Goal: Task Accomplishment & Management: Use online tool/utility

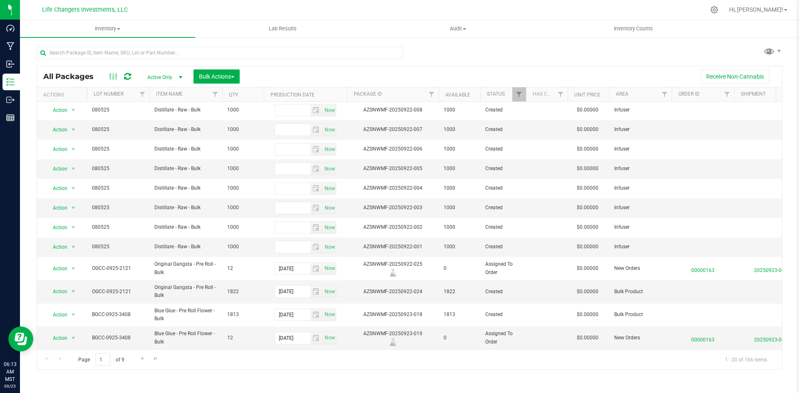
scroll to position [181, 0]
click at [138, 355] on link "Go to the next page" at bounding box center [142, 358] width 12 height 11
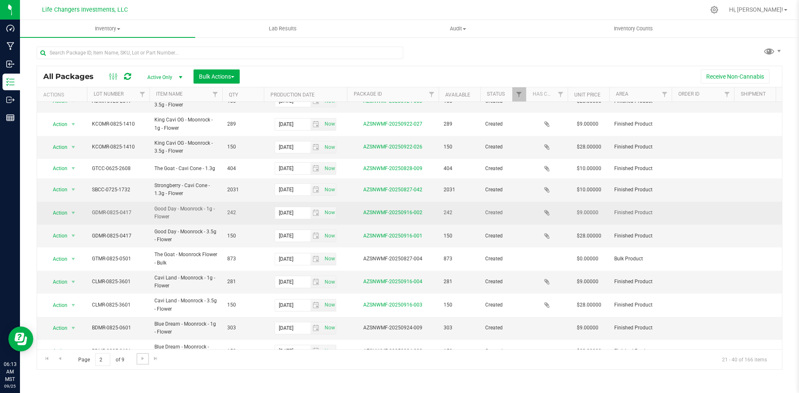
scroll to position [209, 0]
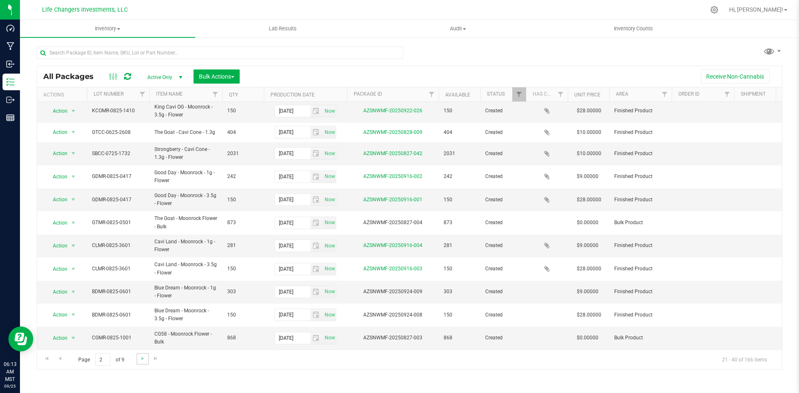
click at [146, 359] on link "Go to the next page" at bounding box center [142, 358] width 12 height 11
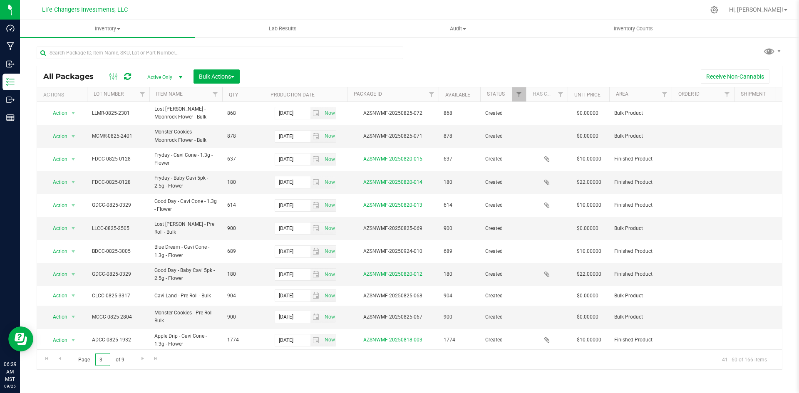
click at [106, 363] on input "3" at bounding box center [102, 359] width 15 height 13
type input "1"
type input "2"
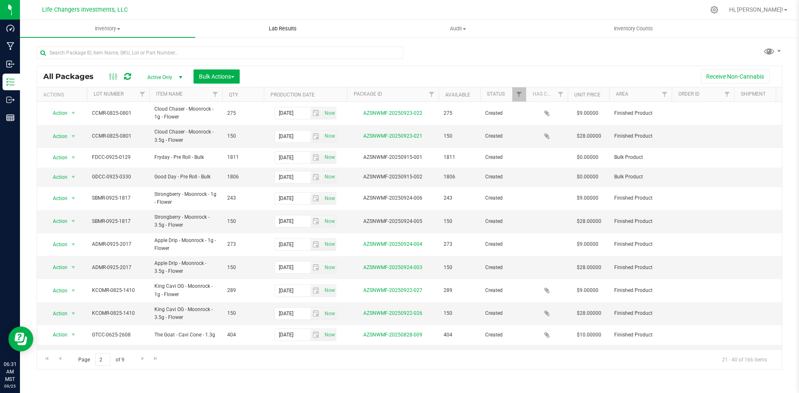
click at [279, 27] on span "Lab Results" at bounding box center [283, 28] width 50 height 7
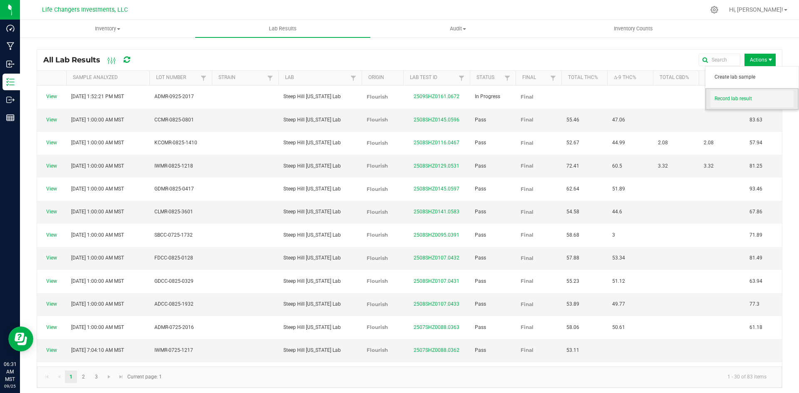
click at [741, 97] on span "Record lab result" at bounding box center [753, 98] width 79 height 7
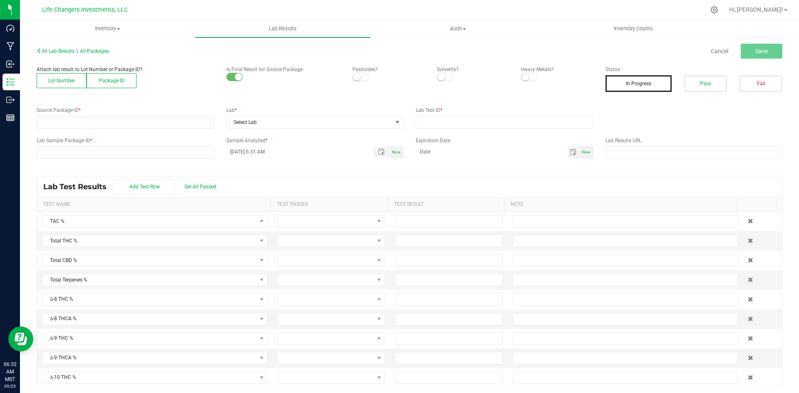
click at [53, 81] on button "Lot Number" at bounding box center [62, 80] width 50 height 15
click at [62, 116] on span at bounding box center [120, 122] width 166 height 12
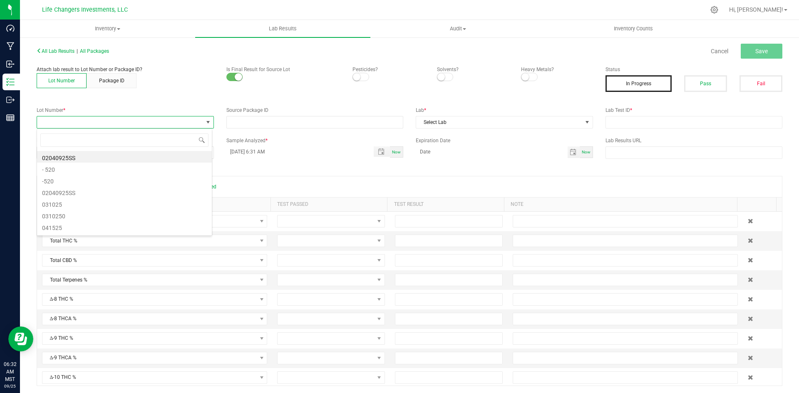
scroll to position [12, 176]
type input "2017"
click at [69, 154] on li "ADMR-0925-2017" at bounding box center [124, 157] width 175 height 12
click at [360, 73] on span at bounding box center [360, 77] width 17 height 8
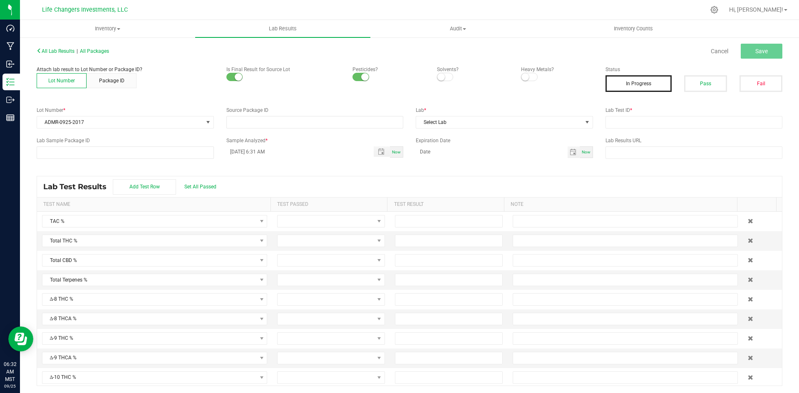
click at [444, 76] on span at bounding box center [445, 77] width 17 height 8
click at [530, 78] on span at bounding box center [529, 77] width 17 height 8
click at [499, 119] on span "Select Lab" at bounding box center [499, 122] width 166 height 12
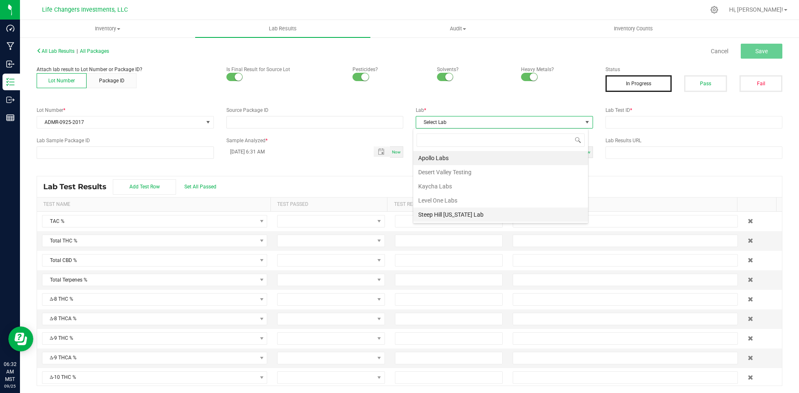
click at [477, 212] on li "Steep Hill [US_STATE] Lab" at bounding box center [500, 215] width 175 height 14
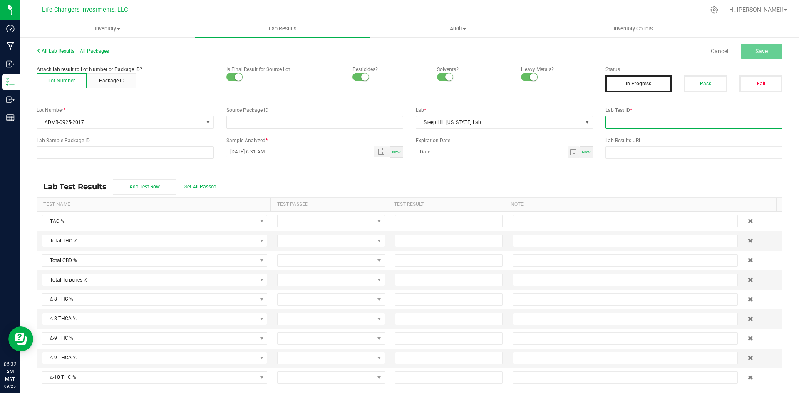
click at [617, 125] on input "text" at bounding box center [693, 122] width 177 height 12
paste input "2509SHZ0161.0672"
type input "2509SHZ0161.0672"
click at [755, 52] on span "Save" at bounding box center [761, 51] width 12 height 7
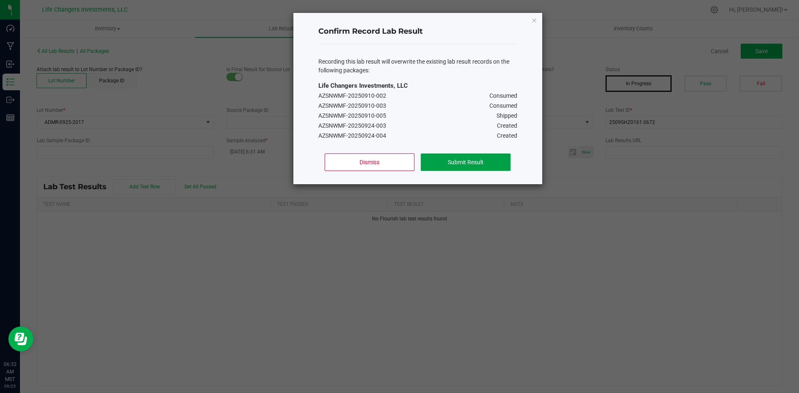
click at [482, 159] on button "Submit Result" at bounding box center [465, 162] width 89 height 17
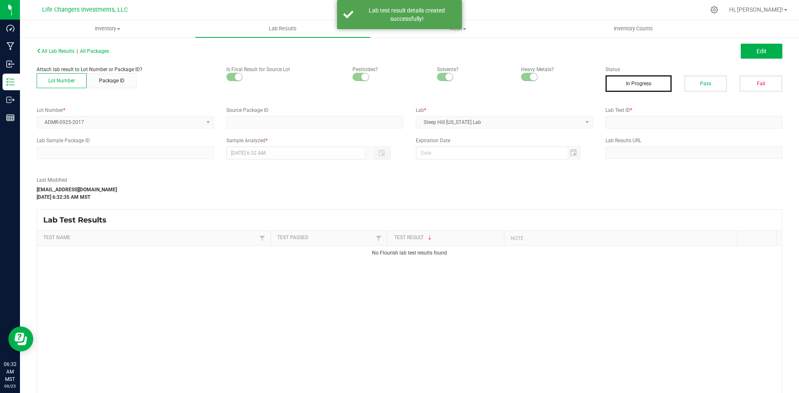
type input "2509SHZ0161.0672"
click at [756, 49] on span "Edit" at bounding box center [761, 51] width 10 height 7
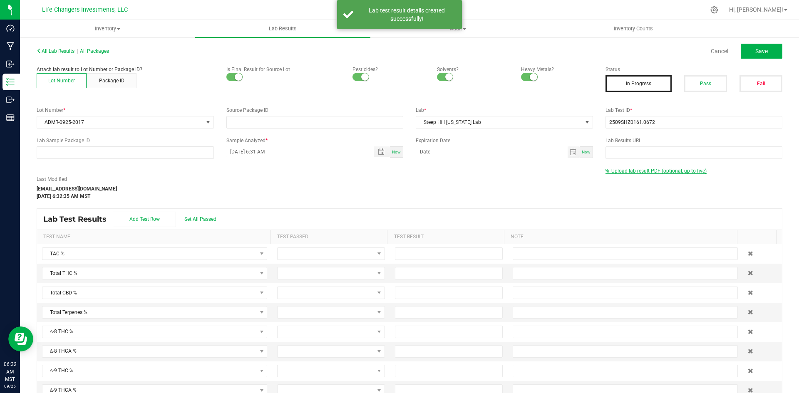
click at [670, 172] on span "Upload lab result PDF (optional, up to five)" at bounding box center [658, 171] width 95 height 6
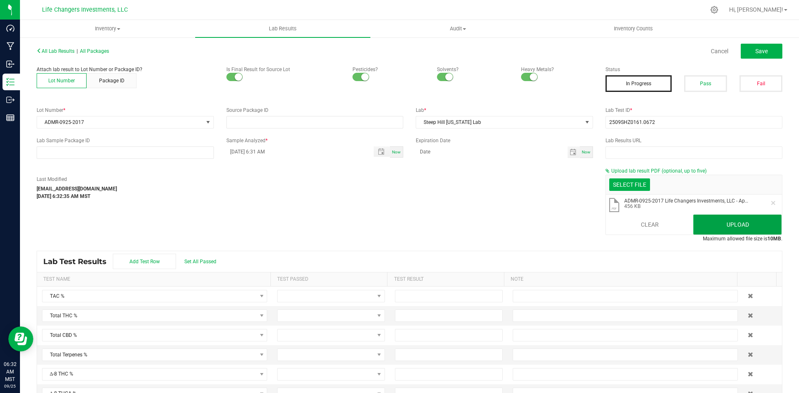
click at [711, 226] on button "Upload" at bounding box center [737, 225] width 88 height 20
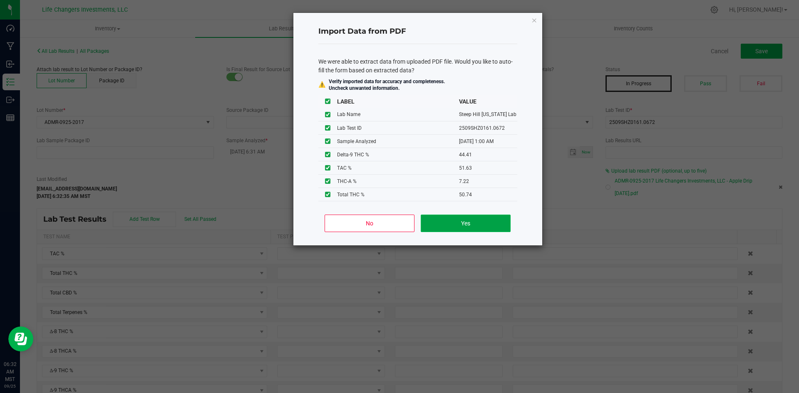
click at [438, 225] on button "Yes" at bounding box center [465, 223] width 89 height 17
type input "[DATE] 1:00 AM"
type input "51.6300"
type input "50.7400"
type input "44.4100"
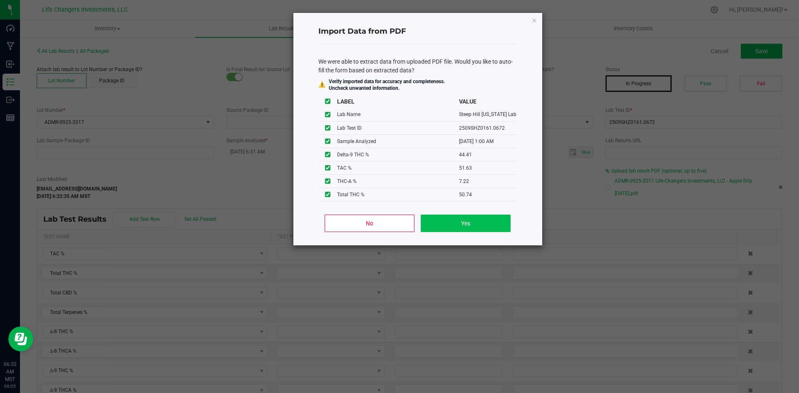
type input "7.2200"
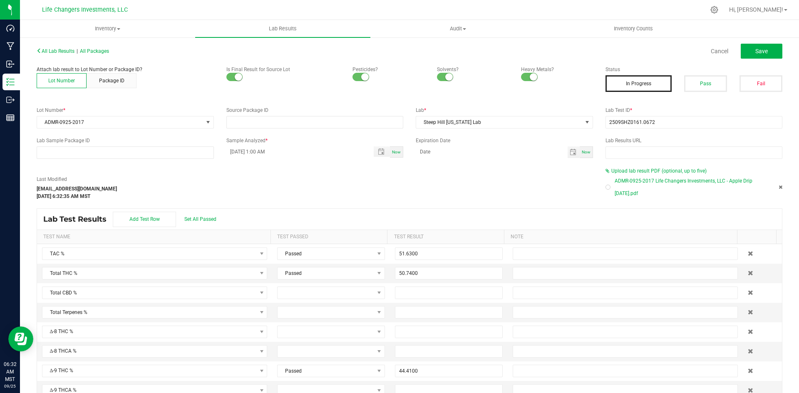
click at [607, 187] on div at bounding box center [608, 187] width 2 height 2
click at [755, 53] on span "Save" at bounding box center [761, 51] width 12 height 7
type input "44.4100"
type input "7.2200"
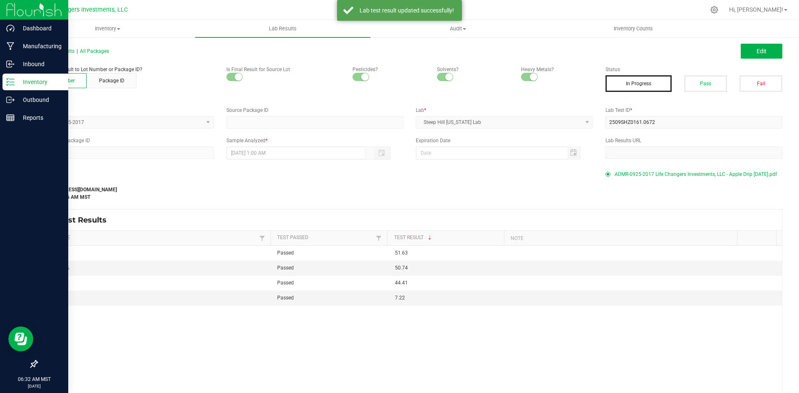
click at [15, 80] on p "Inventory" at bounding box center [40, 82] width 50 height 10
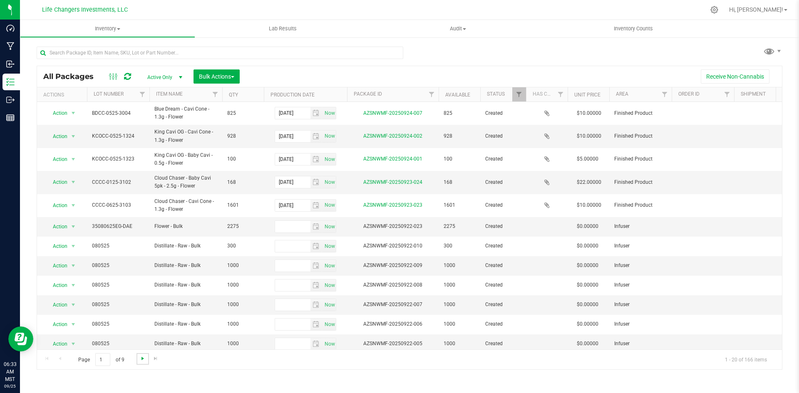
click at [139, 357] on span "Go to the next page" at bounding box center [142, 358] width 7 height 7
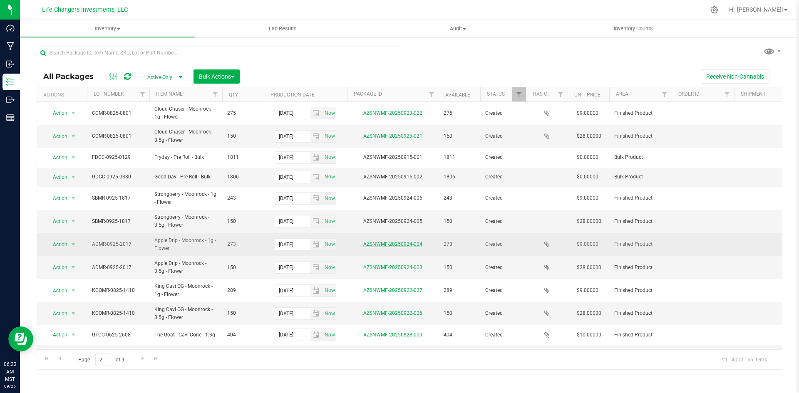
click at [384, 245] on link "AZSNWMF-20250924-004" at bounding box center [392, 244] width 59 height 6
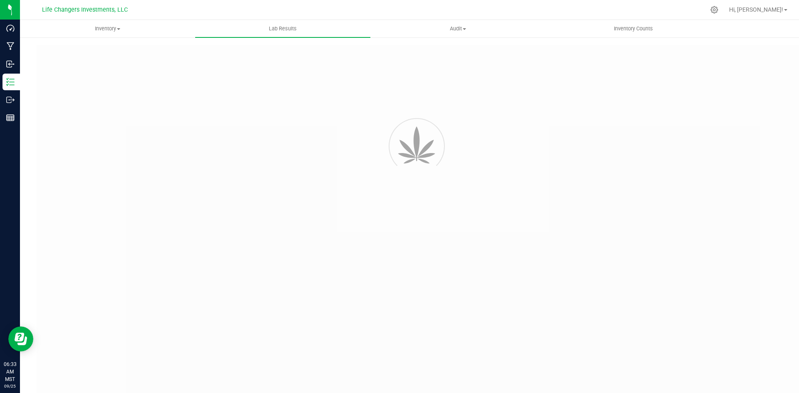
type input "AZSNWMF-20250924-004"
type input "2509SHZ0161.0672"
type input "[DATE] 1:00 AM"
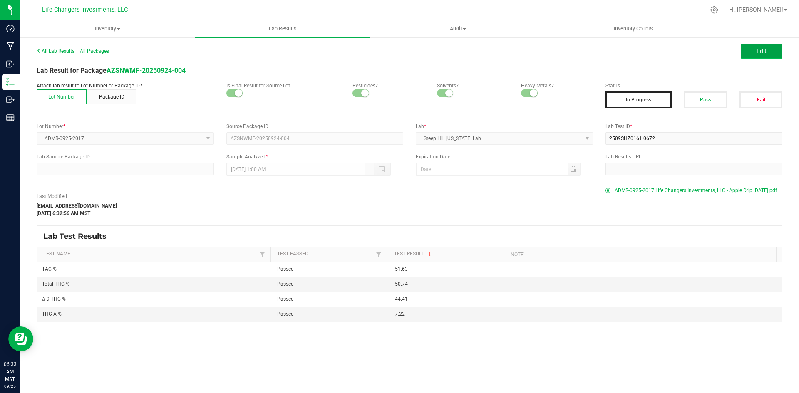
click at [756, 49] on span "Edit" at bounding box center [761, 51] width 10 height 7
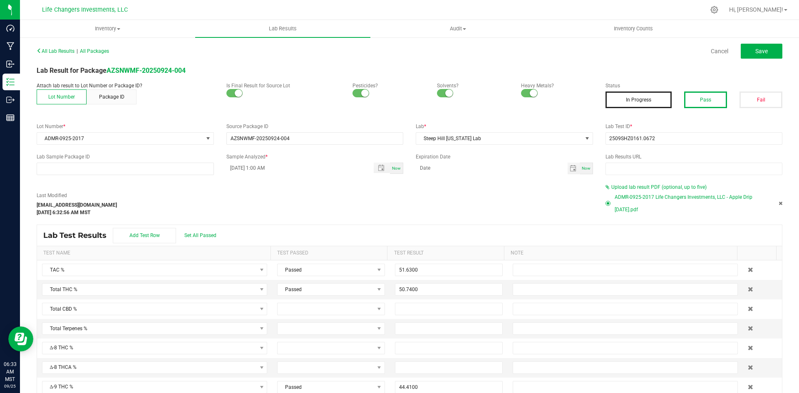
click at [710, 102] on button "Pass" at bounding box center [705, 100] width 43 height 17
click at [748, 50] on button "Save" at bounding box center [762, 51] width 42 height 15
type input "44.4100"
type input "7.2200"
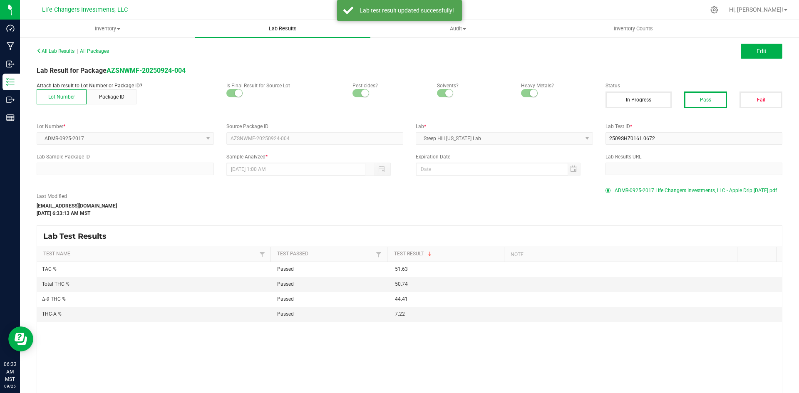
click at [277, 28] on span "Lab Results" at bounding box center [283, 28] width 50 height 7
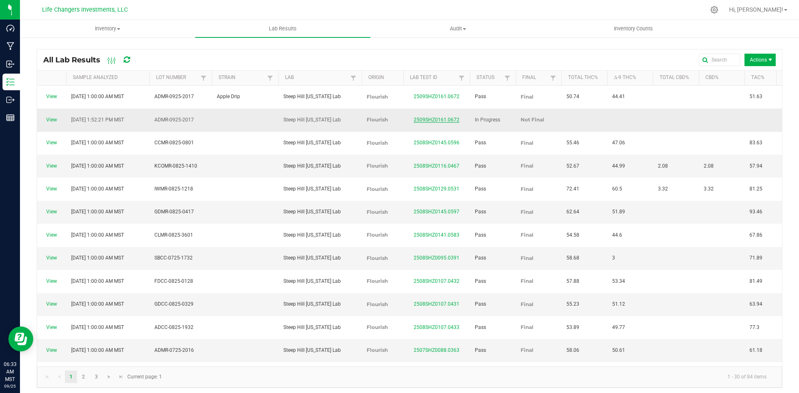
click at [434, 117] on link "2509SHZ0161.0672" at bounding box center [437, 120] width 46 height 6
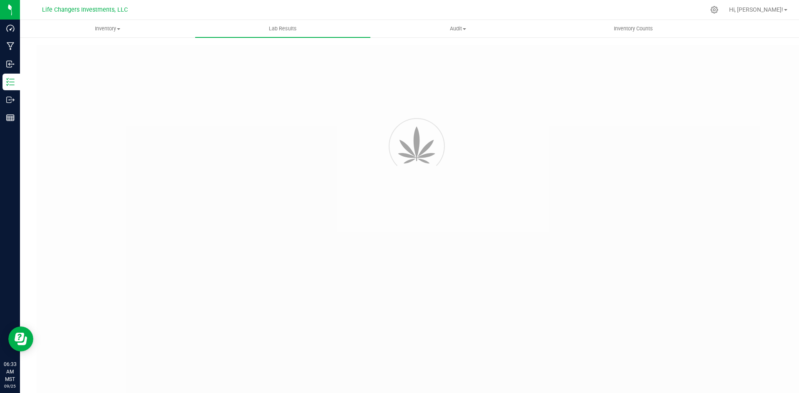
type input "2509SHZ0161.0672"
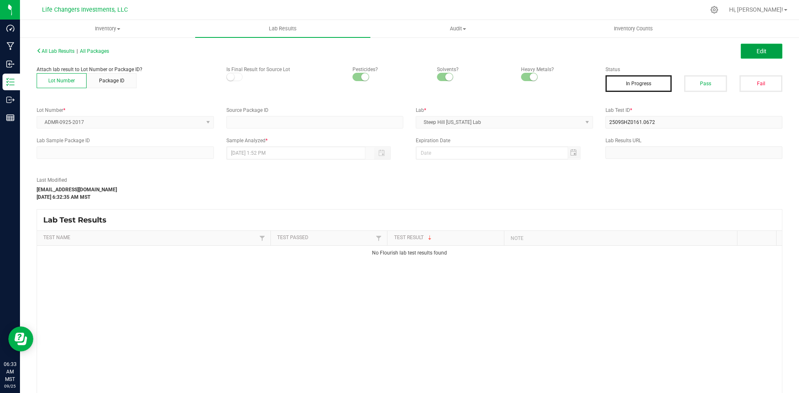
click at [758, 50] on span "Edit" at bounding box center [761, 51] width 10 height 7
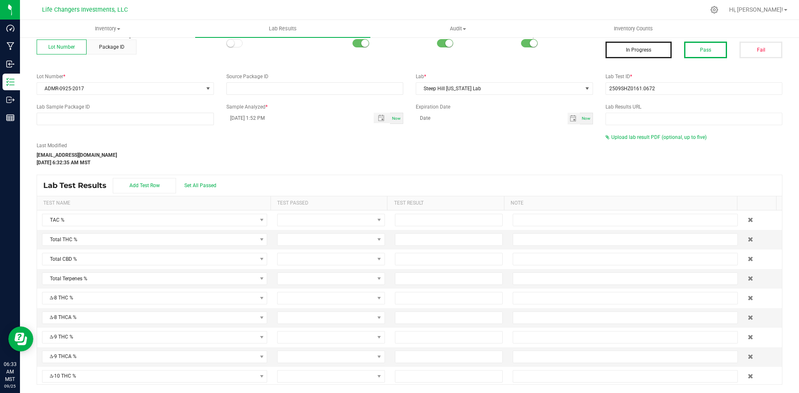
click at [694, 52] on button "Pass" at bounding box center [705, 50] width 43 height 17
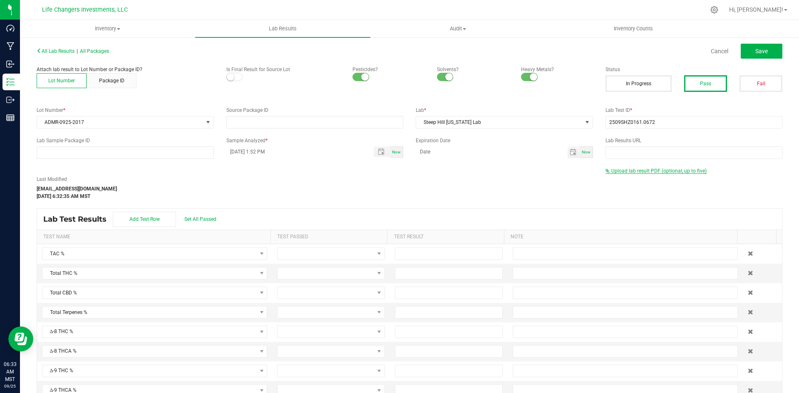
click at [669, 172] on span "Upload lab result PDF (optional, up to five)" at bounding box center [658, 171] width 95 height 6
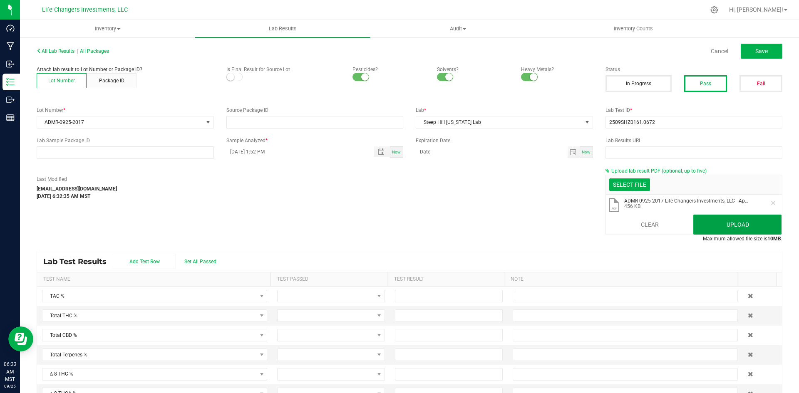
click at [693, 222] on button "Upload" at bounding box center [737, 225] width 88 height 20
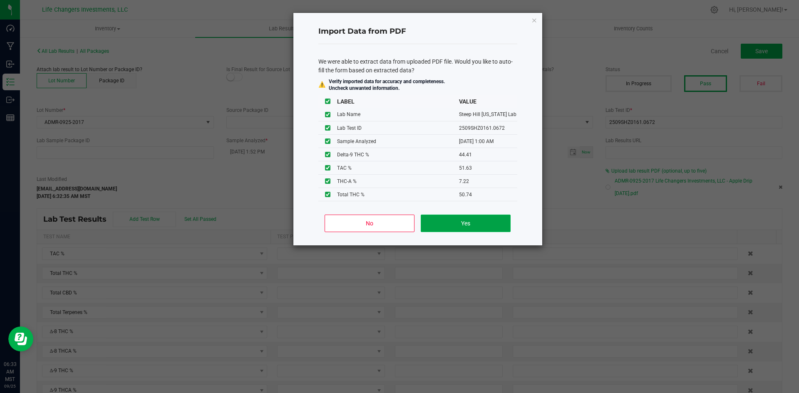
click at [488, 223] on button "Yes" at bounding box center [465, 223] width 89 height 17
type input "[DATE] 1:00 AM"
type input "51.6300"
type input "50.7400"
type input "44.4100"
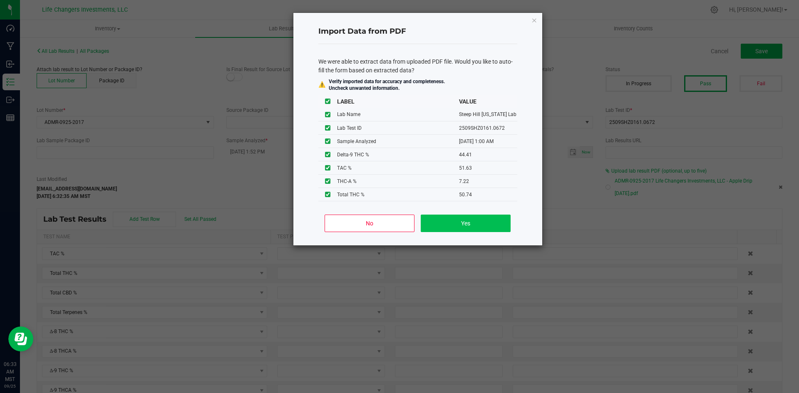
type input "7.2200"
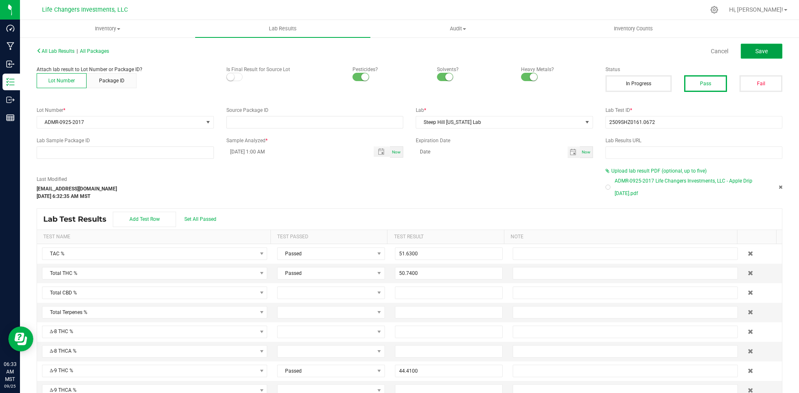
click at [758, 49] on span "Save" at bounding box center [761, 51] width 12 height 7
type input "44.4100"
type input "7.2200"
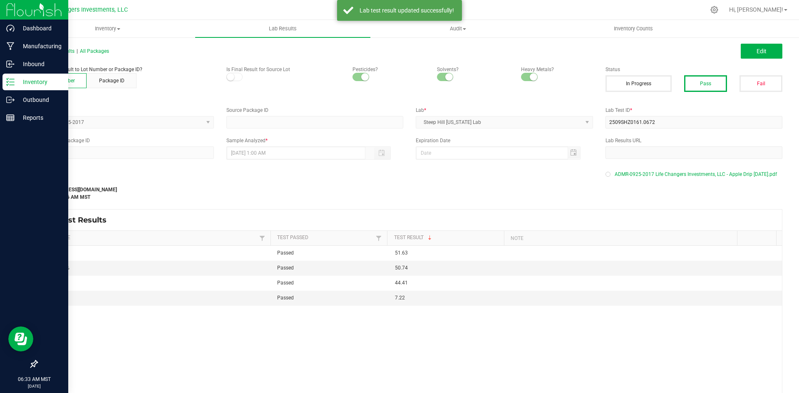
click at [34, 81] on p "Inventory" at bounding box center [40, 82] width 50 height 10
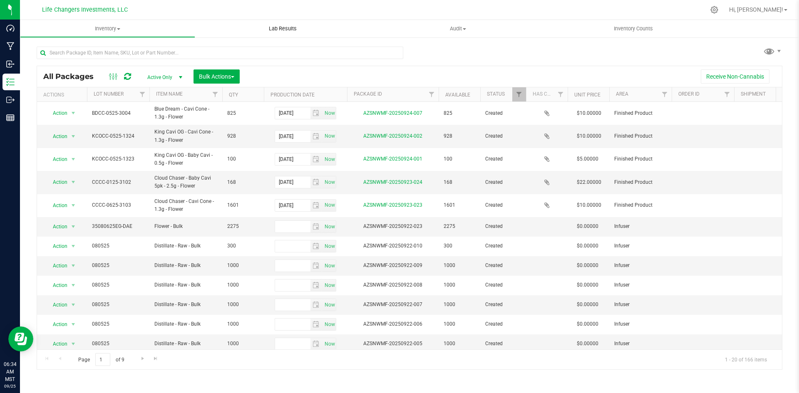
click at [287, 21] on uib-tab-heading "Lab Results" at bounding box center [282, 28] width 175 height 17
click at [290, 30] on span "Lab Results" at bounding box center [283, 28] width 50 height 7
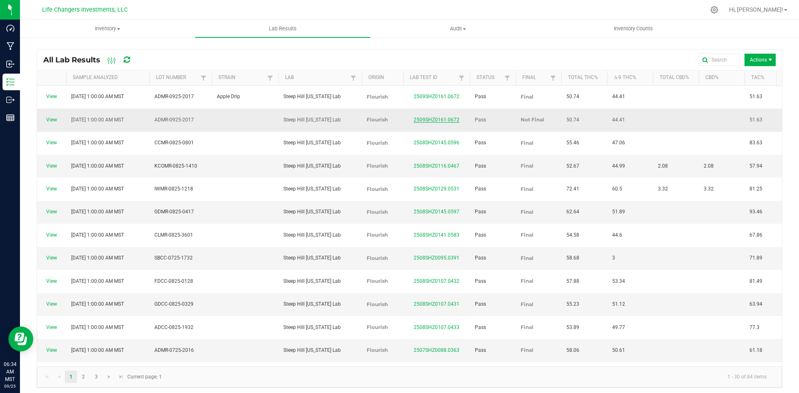
click at [436, 117] on link "2509SHZ0161.0672" at bounding box center [437, 120] width 46 height 6
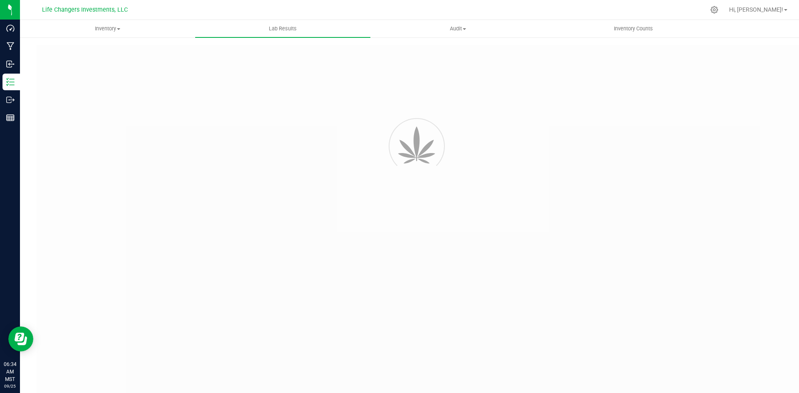
type input "2509SHZ0161.0672"
type input "[DATE] 1:00 AM"
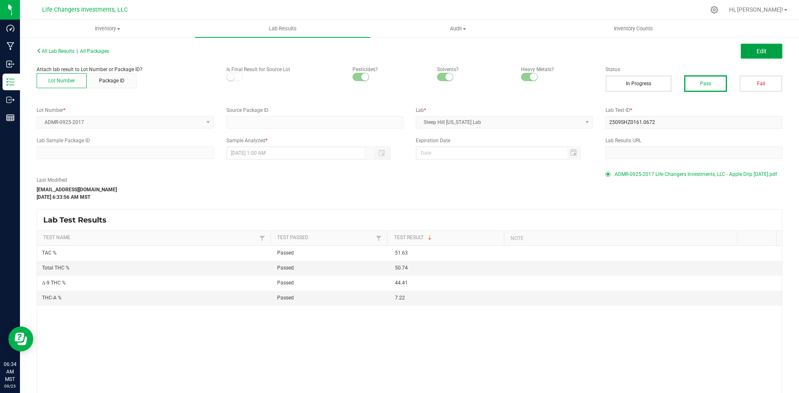
click at [756, 48] on span "Edit" at bounding box center [761, 51] width 10 height 7
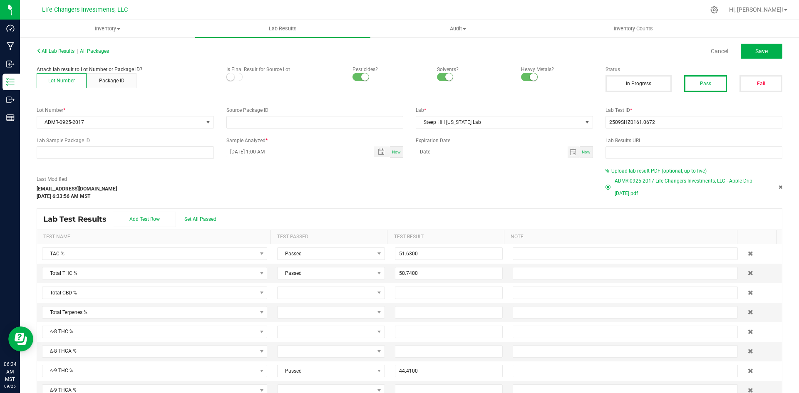
click at [232, 76] on small at bounding box center [230, 76] width 7 height 7
click at [743, 56] on button "Save" at bounding box center [762, 51] width 42 height 15
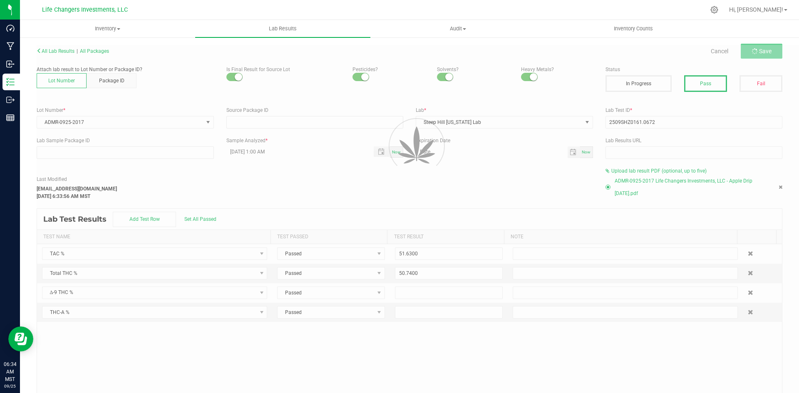
type input "44.4100"
type input "7.2200"
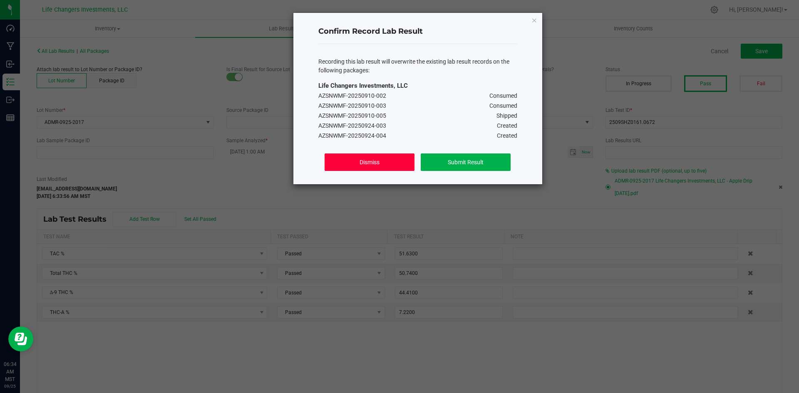
click at [362, 164] on button "Dismiss" at bounding box center [369, 162] width 89 height 17
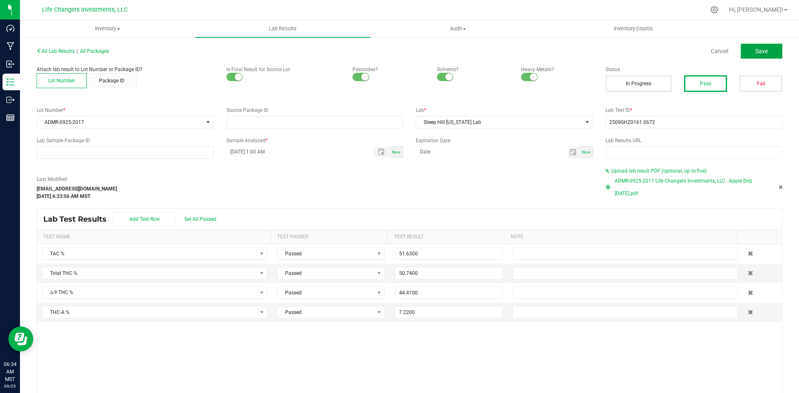
click at [755, 50] on span "Save" at bounding box center [761, 51] width 12 height 7
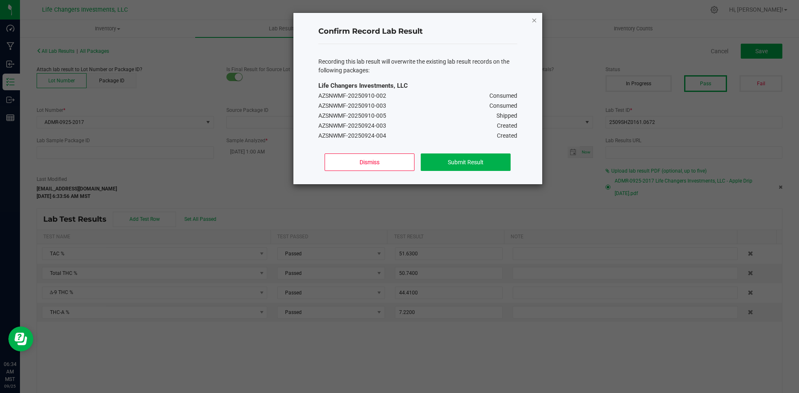
click at [533, 19] on icon "Close" at bounding box center [534, 20] width 6 height 10
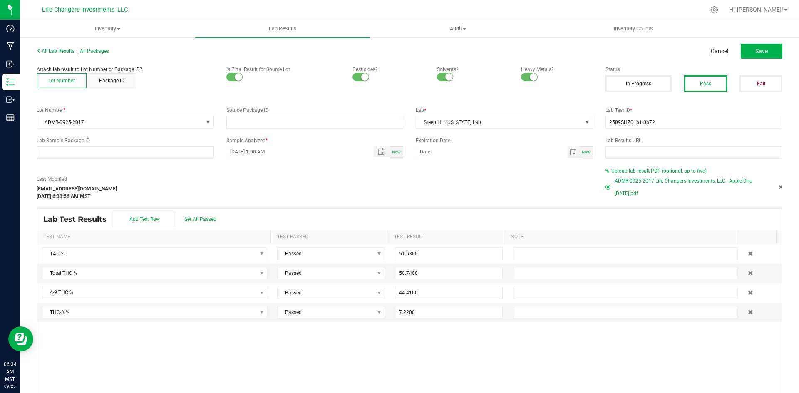
click at [711, 53] on link "Cancel" at bounding box center [719, 51] width 17 height 8
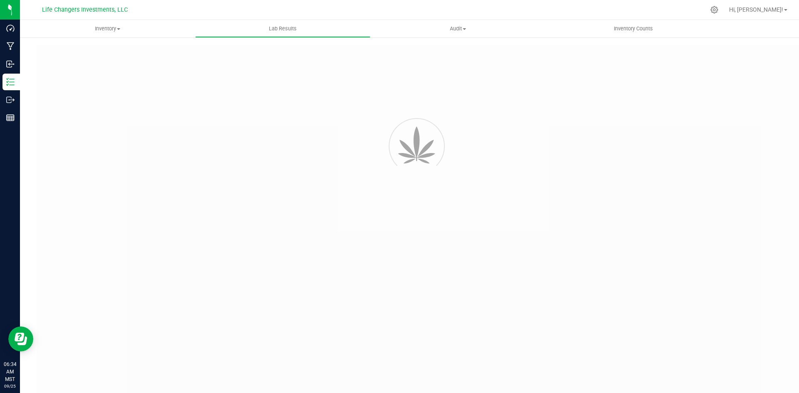
type input "2509SHZ0161.0672"
type input "[DATE] 1:00 AM"
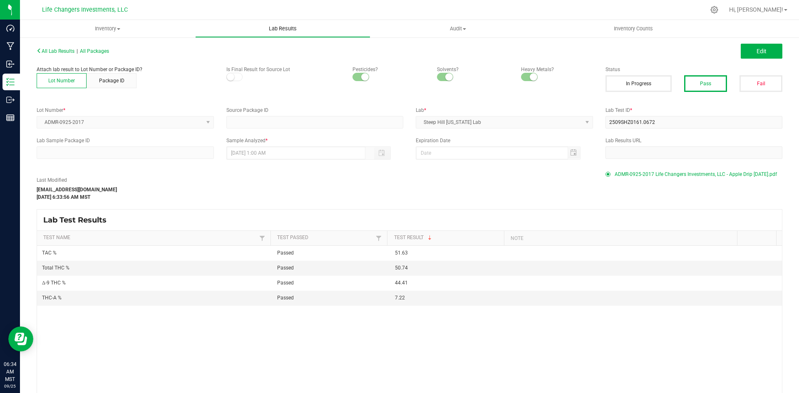
click at [271, 25] on span "Lab Results" at bounding box center [283, 28] width 50 height 7
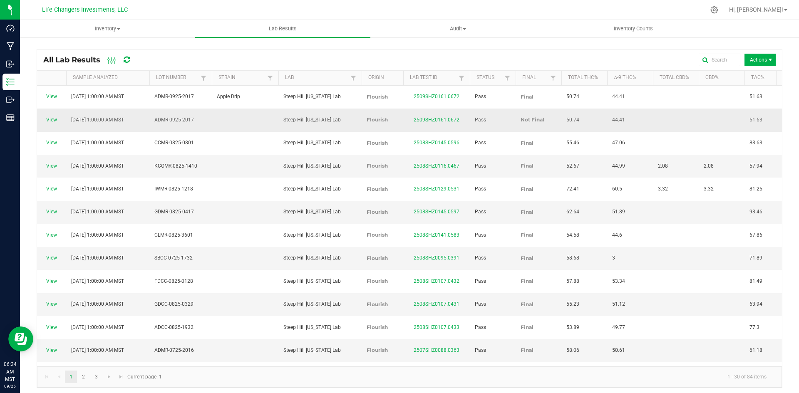
click at [642, 109] on td "44.41" at bounding box center [630, 120] width 46 height 23
drag, startPoint x: 642, startPoint y: 108, endPoint x: 654, endPoint y: 107, distance: 12.9
click at [654, 109] on td at bounding box center [676, 120] width 46 height 23
click at [765, 66] on span "Actions" at bounding box center [759, 60] width 31 height 12
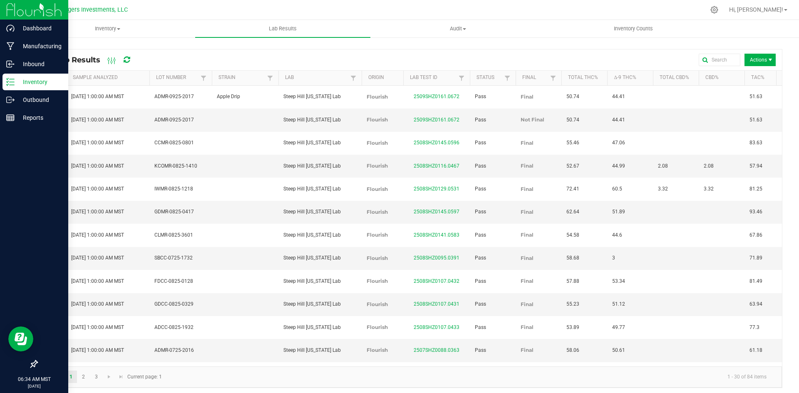
click at [44, 84] on p "Inventory" at bounding box center [40, 82] width 50 height 10
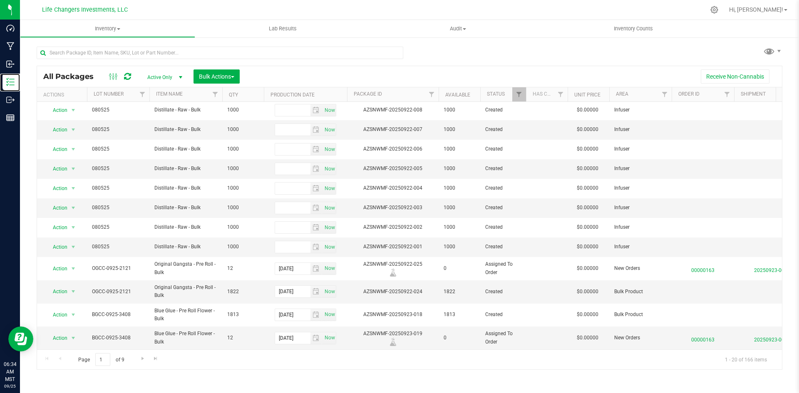
scroll to position [181, 0]
click at [142, 361] on span "Go to the next page" at bounding box center [142, 358] width 7 height 7
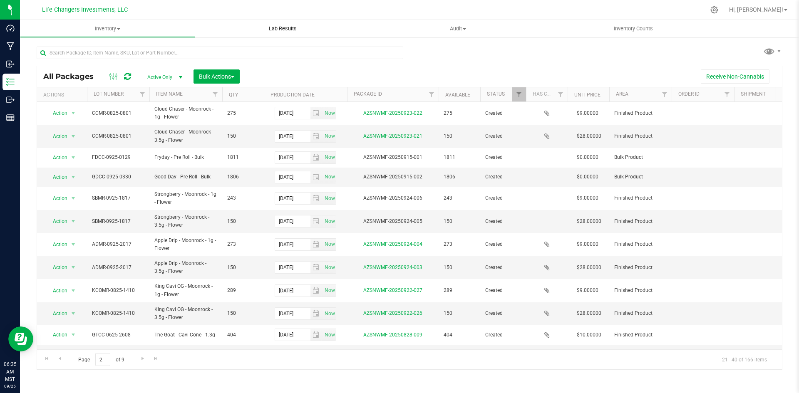
click at [289, 25] on uib-tab-heading "Lab Results" at bounding box center [282, 28] width 175 height 17
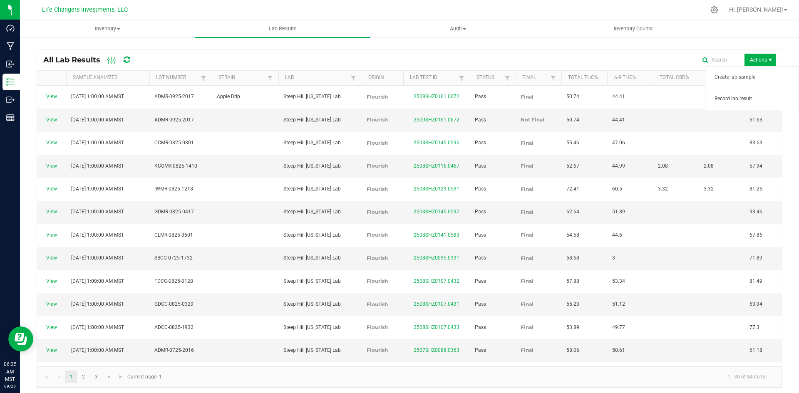
click at [767, 62] on span "Actions" at bounding box center [770, 60] width 7 height 7
click at [755, 96] on span "Record lab result" at bounding box center [753, 98] width 79 height 7
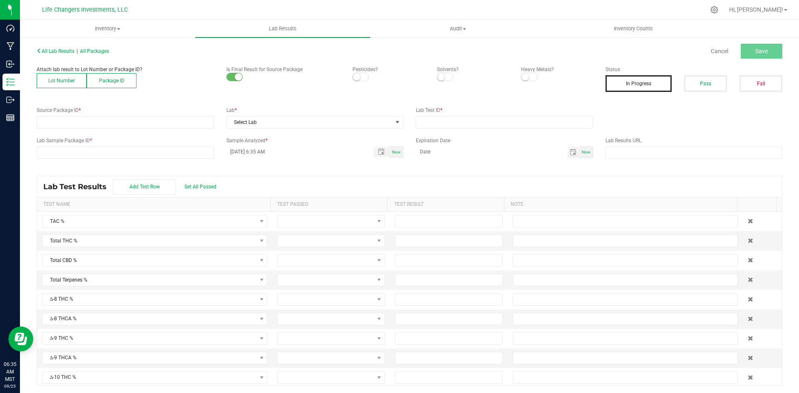
click at [67, 79] on button "Lot Number" at bounding box center [62, 80] width 50 height 15
click at [72, 117] on span at bounding box center [120, 122] width 166 height 12
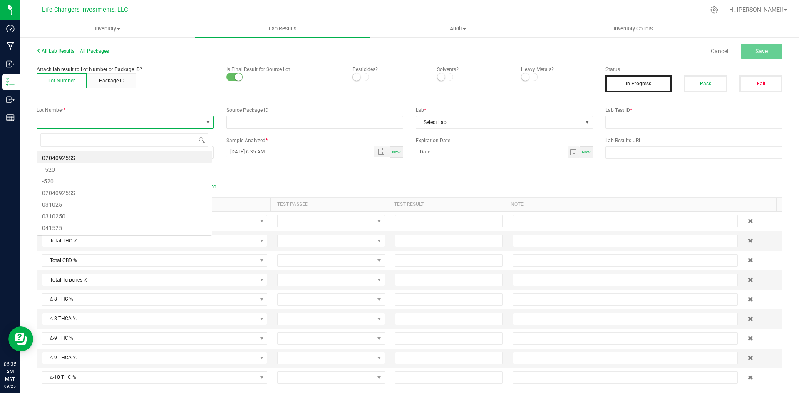
scroll to position [12, 176]
type input "1817"
click at [94, 158] on li "SBMR-0925-1817" at bounding box center [124, 157] width 175 height 12
click at [364, 79] on span at bounding box center [360, 77] width 17 height 8
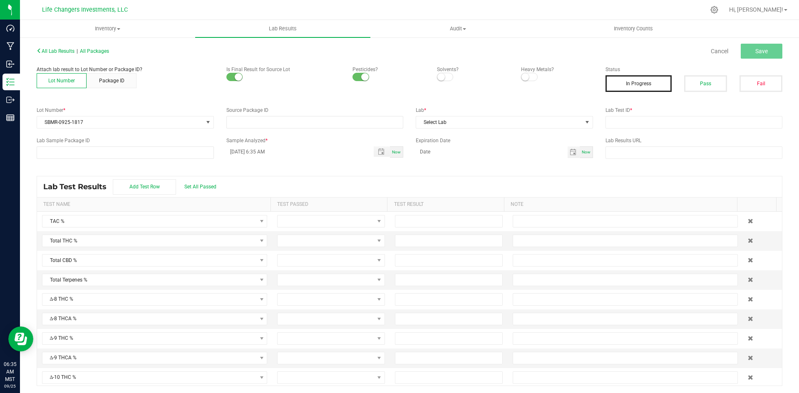
click at [437, 77] on small at bounding box center [440, 76] width 7 height 7
click at [529, 77] on span at bounding box center [529, 77] width 17 height 8
click at [459, 117] on span "Select Lab" at bounding box center [499, 122] width 166 height 12
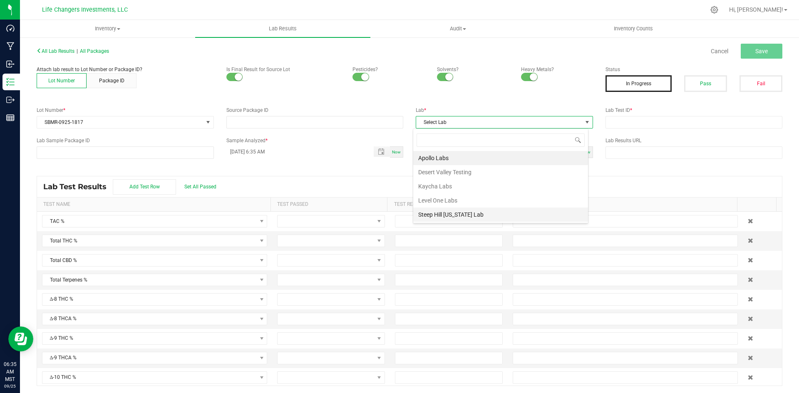
click at [471, 214] on li "Steep Hill [US_STATE] Lab" at bounding box center [500, 215] width 175 height 14
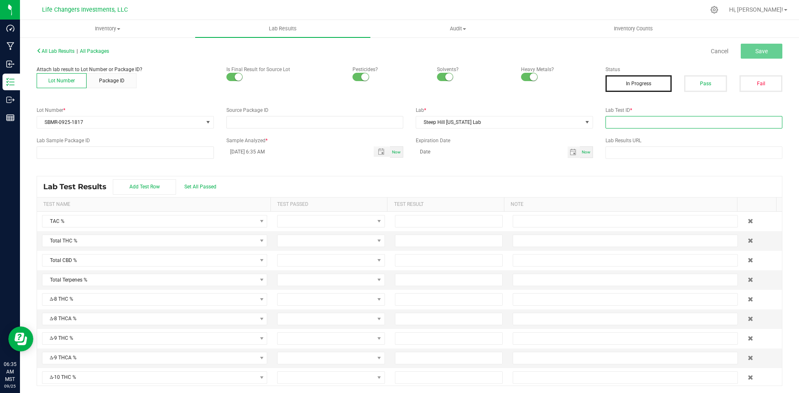
click at [651, 119] on input "text" at bounding box center [693, 122] width 177 height 12
paste input "2509SHZ0161.0673"
type input "2509SHZ0161.0673"
click at [755, 48] on span "Save" at bounding box center [761, 51] width 12 height 7
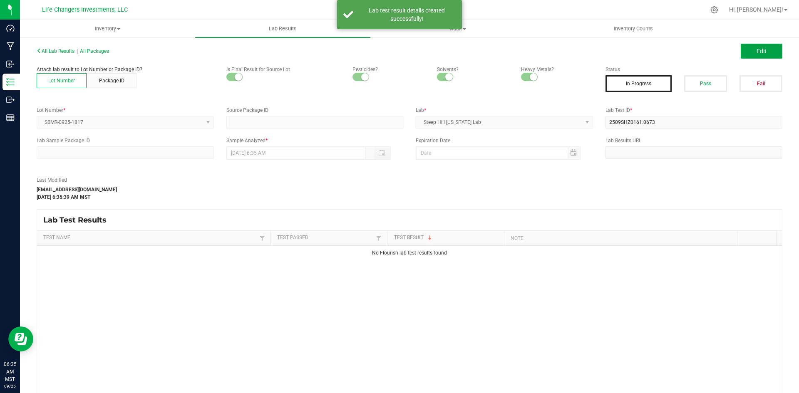
click at [746, 54] on button "Edit" at bounding box center [762, 51] width 42 height 15
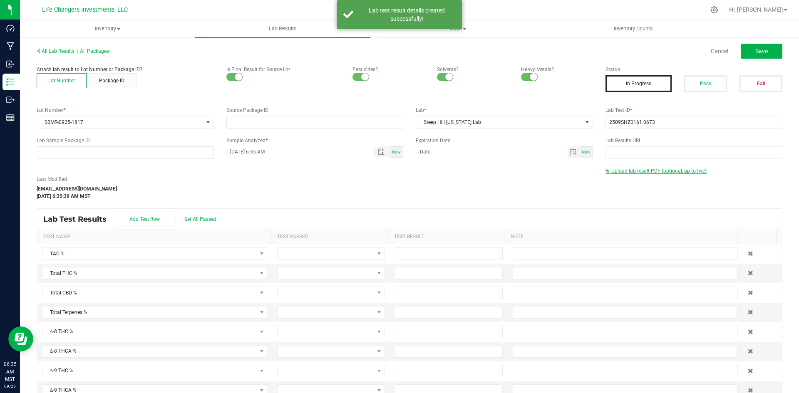
click at [670, 171] on span "Upload lab result PDF (optional, up to five)" at bounding box center [658, 171] width 95 height 6
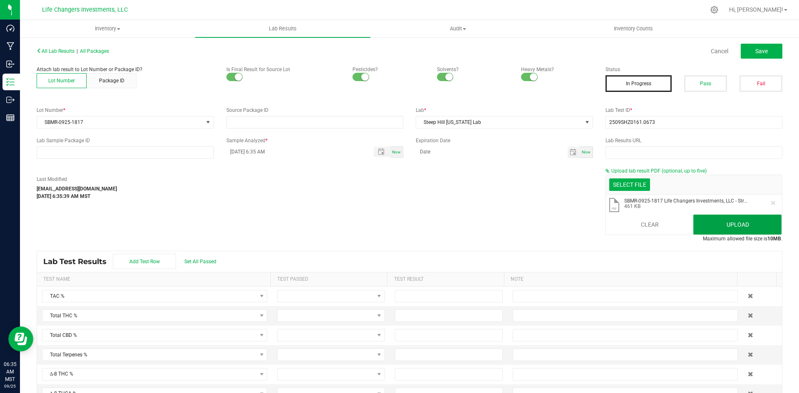
click at [704, 224] on button "Upload" at bounding box center [737, 225] width 88 height 20
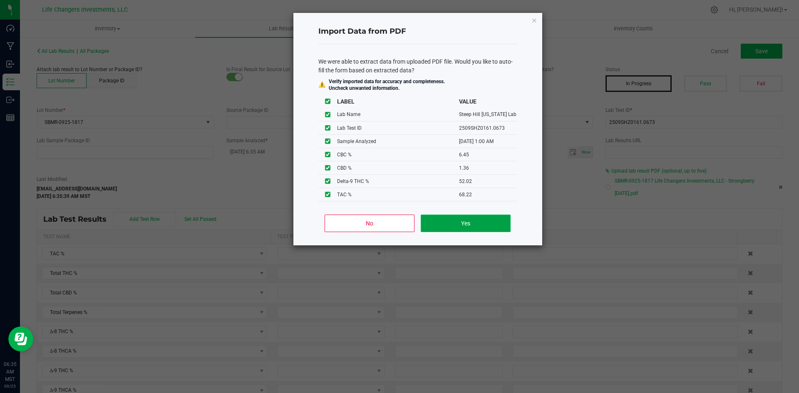
click at [498, 222] on button "Yes" at bounding box center [465, 223] width 89 height 17
type input "[DATE] 1:00 AM"
type input "68.2200"
type input "59.3700"
type input "1.3600"
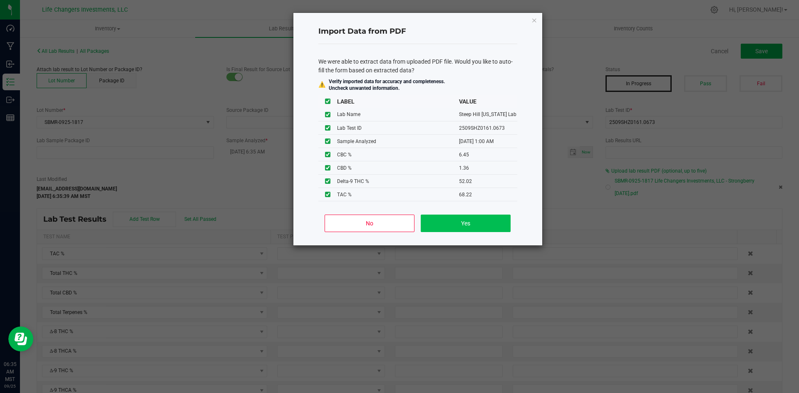
type input "52.0200"
type input "8.3800"
type input "6.4500"
type input "1.3600"
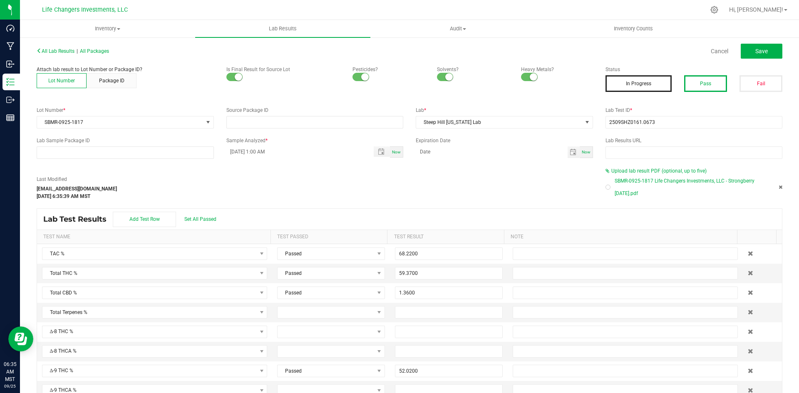
click at [710, 81] on button "Pass" at bounding box center [705, 83] width 43 height 17
click at [769, 54] on button "Save" at bounding box center [762, 51] width 42 height 15
type input "52.0200"
type input "8.3800"
type input "6.4500"
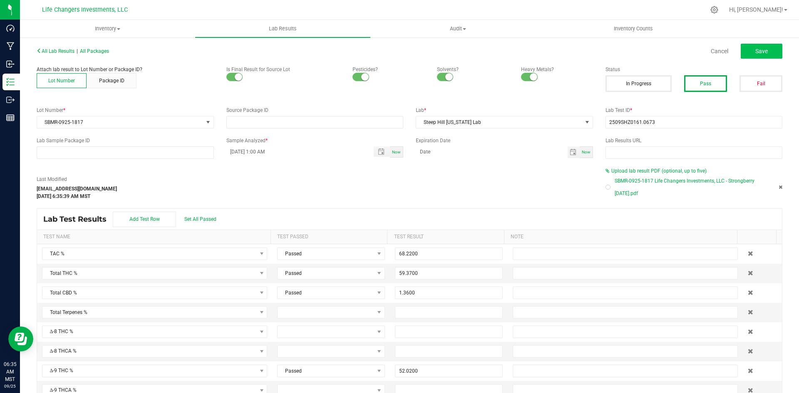
type input "1.3600"
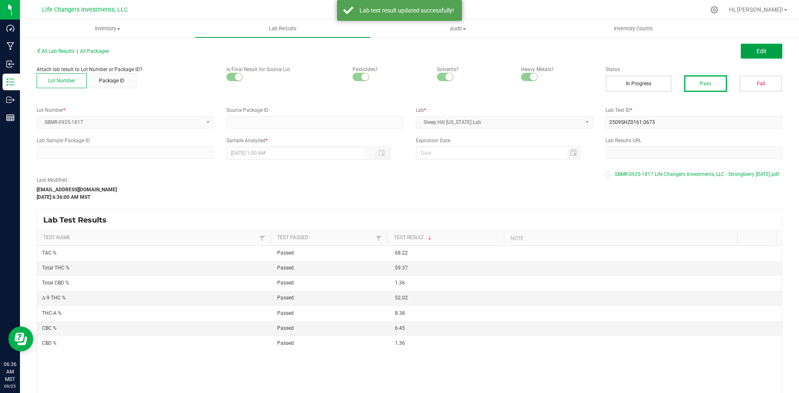
click at [759, 52] on span "Edit" at bounding box center [761, 51] width 10 height 7
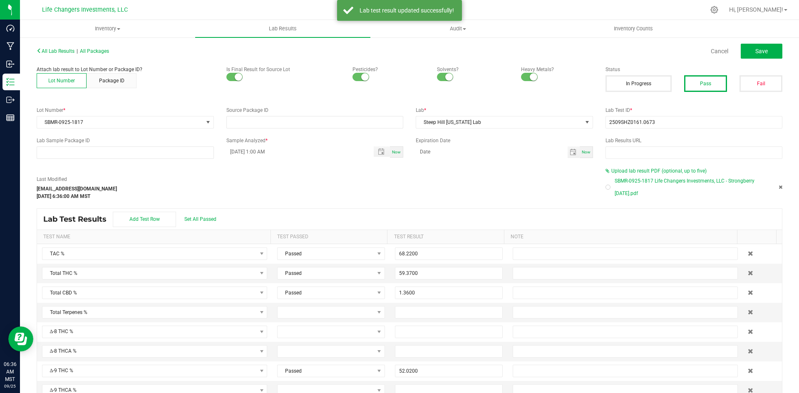
click at [607, 186] on div at bounding box center [608, 187] width 2 height 2
click at [748, 52] on button "Save" at bounding box center [762, 51] width 42 height 15
type input "52.0200"
type input "8.3800"
type input "6.4500"
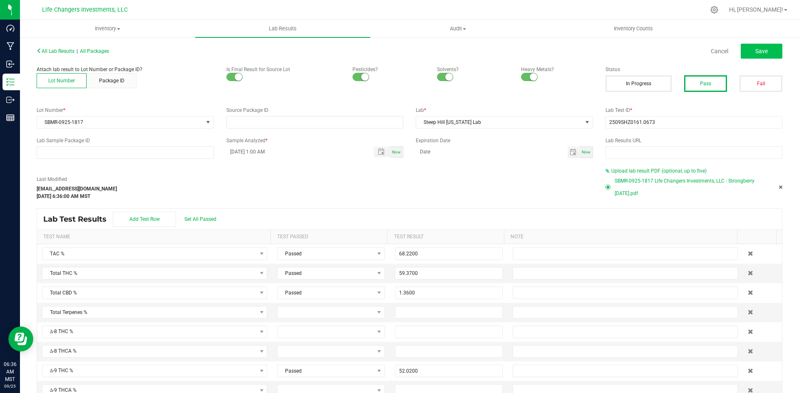
type input "1.3600"
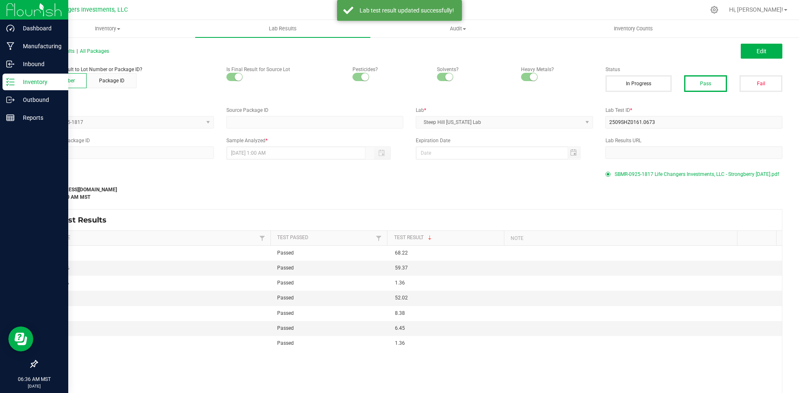
click at [35, 86] on p "Inventory" at bounding box center [40, 82] width 50 height 10
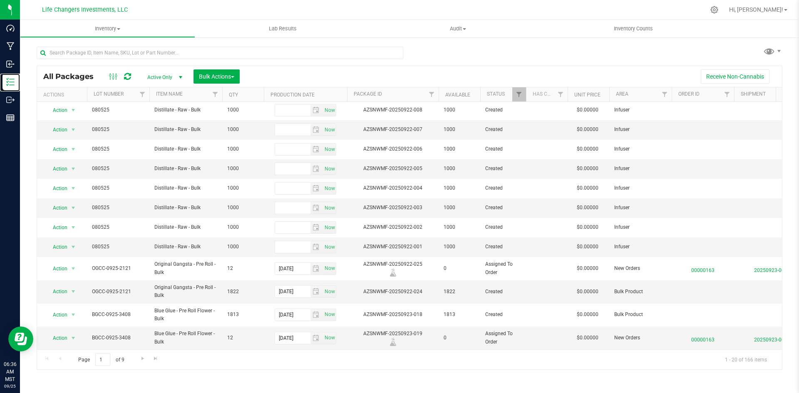
scroll to position [181, 0]
click at [144, 357] on span "Go to the next page" at bounding box center [142, 358] width 7 height 7
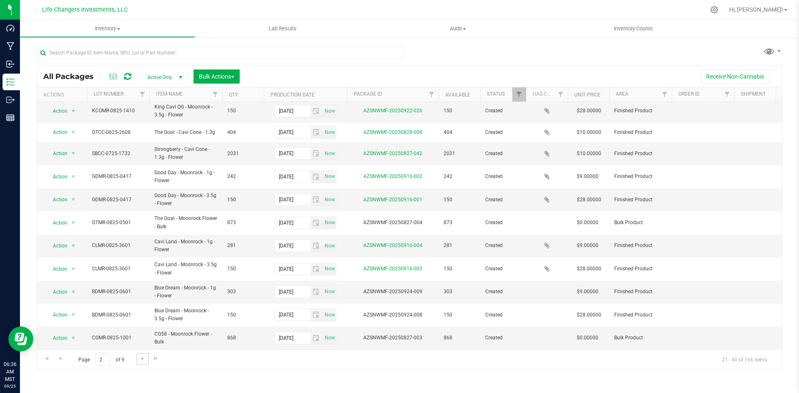
scroll to position [209, 0]
click at [298, 29] on span "Lab Results" at bounding box center [283, 28] width 50 height 7
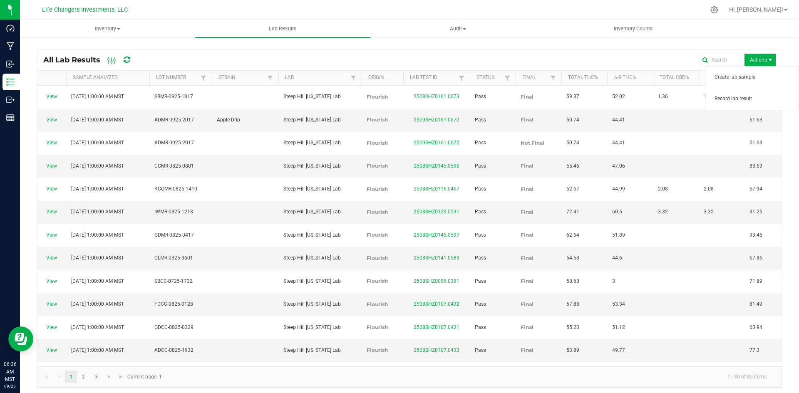
click at [751, 57] on span "Actions" at bounding box center [759, 60] width 31 height 12
click at [743, 96] on span "Record lab result" at bounding box center [753, 98] width 79 height 7
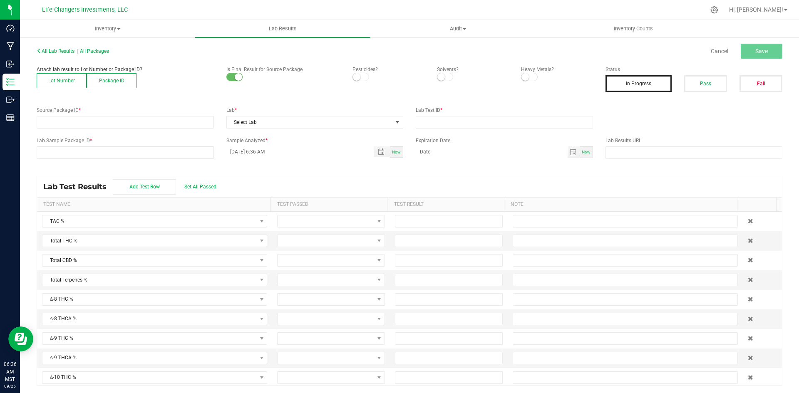
click at [79, 79] on button "Lot Number" at bounding box center [62, 80] width 50 height 15
click at [56, 79] on button "Lot Number" at bounding box center [62, 80] width 50 height 15
click at [52, 128] on span at bounding box center [120, 122] width 166 height 12
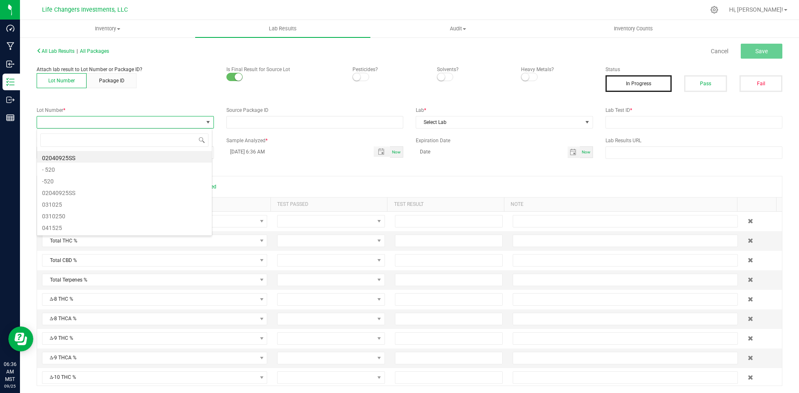
scroll to position [12, 176]
type input "0601"
click at [69, 155] on li "BDMR-0825-0601" at bounding box center [124, 157] width 175 height 12
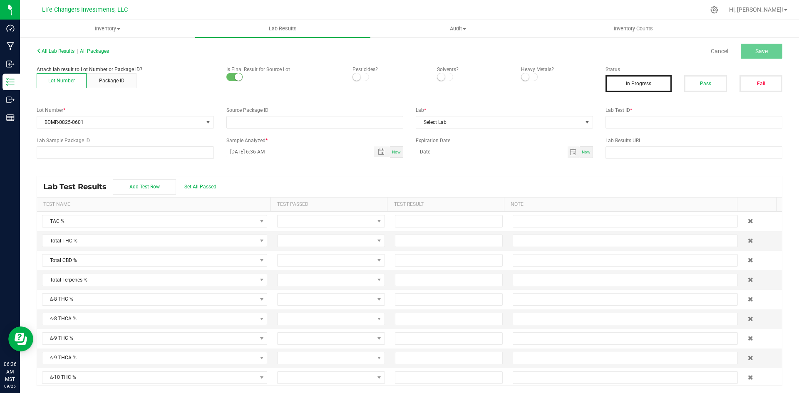
click at [360, 76] on span at bounding box center [360, 77] width 17 height 8
click at [440, 80] on span at bounding box center [445, 77] width 17 height 8
click at [525, 78] on span at bounding box center [529, 77] width 17 height 8
click at [486, 123] on span "Select Lab" at bounding box center [499, 122] width 166 height 12
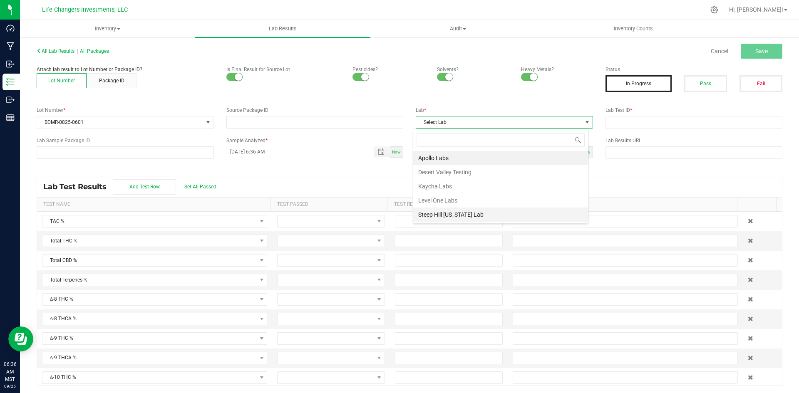
click at [480, 212] on li "Steep Hill [US_STATE] Lab" at bounding box center [500, 215] width 175 height 14
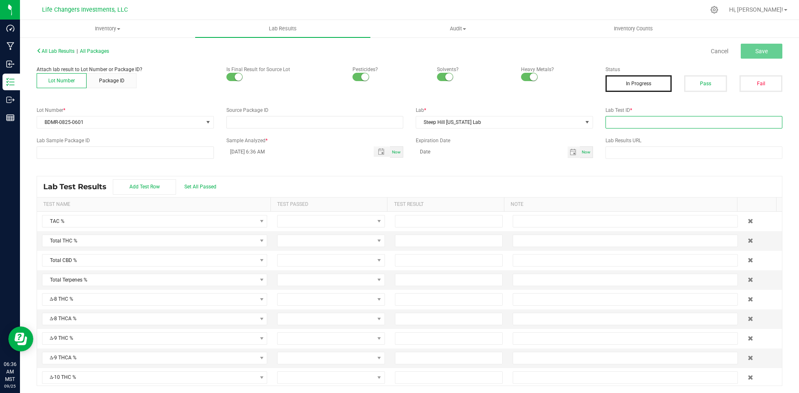
click at [643, 126] on input "text" at bounding box center [693, 122] width 177 height 12
paste input "2508SHZ0141.0586"
type input "2508SHZ0141.0586"
click at [745, 47] on button "Save" at bounding box center [762, 51] width 42 height 15
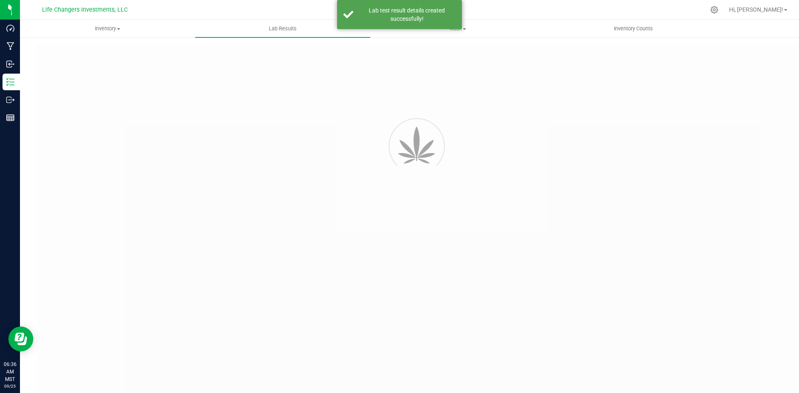
type input "2508SHZ0141.0586"
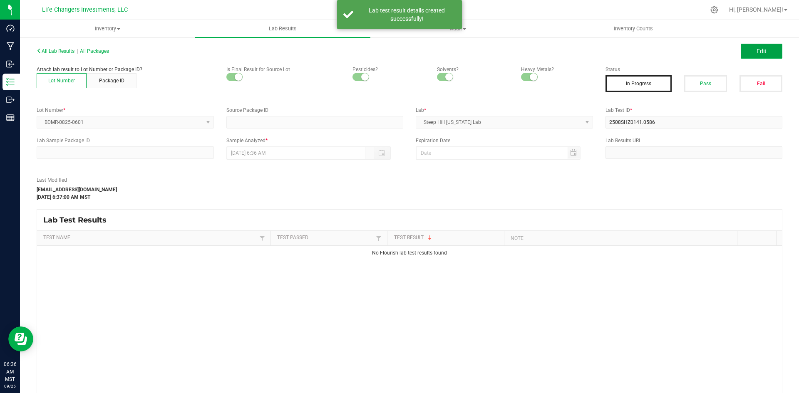
click at [745, 47] on button "Edit" at bounding box center [762, 51] width 42 height 15
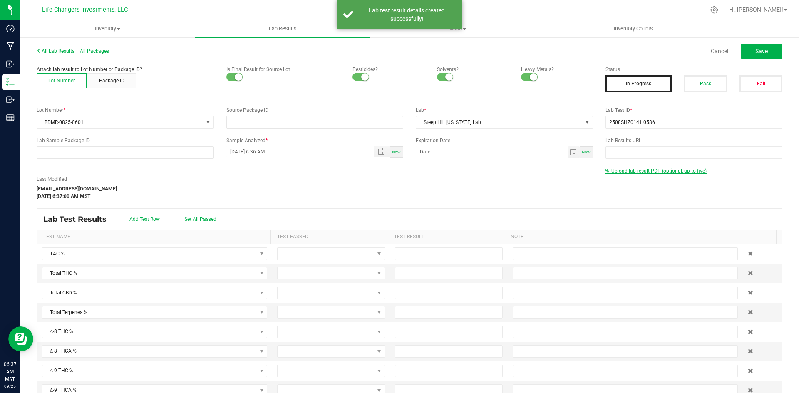
click at [645, 173] on span "Upload lab result PDF (optional, up to five)" at bounding box center [655, 171] width 101 height 6
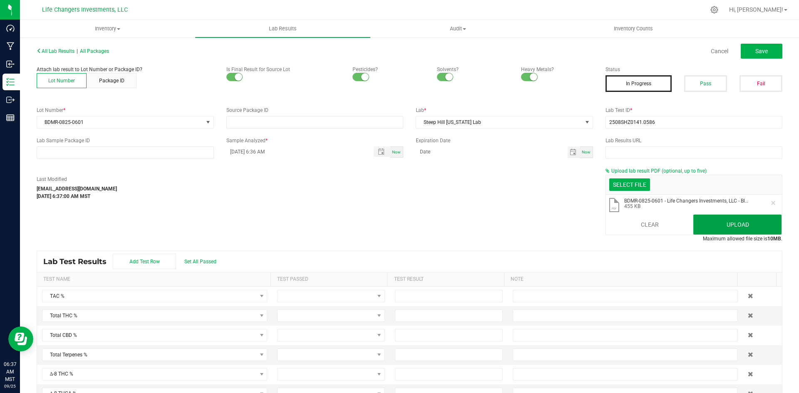
click at [756, 223] on button "Upload" at bounding box center [737, 225] width 88 height 20
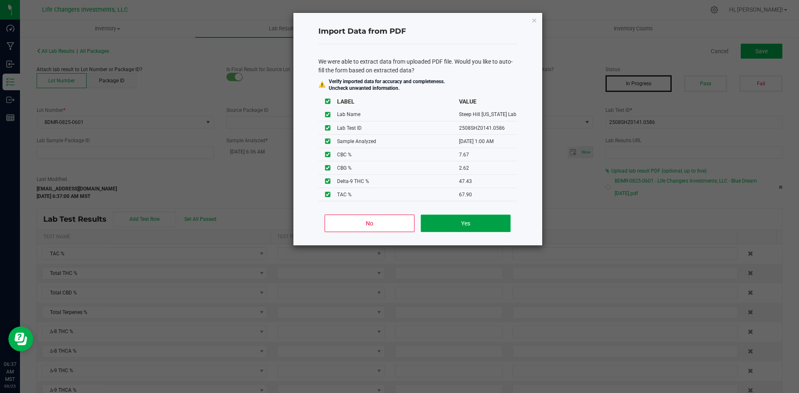
click at [476, 222] on button "Yes" at bounding box center [465, 223] width 89 height 17
type input "08/29/2025 1:00 AM"
type input "67.9000"
type input "56.3600"
type input "47.4300"
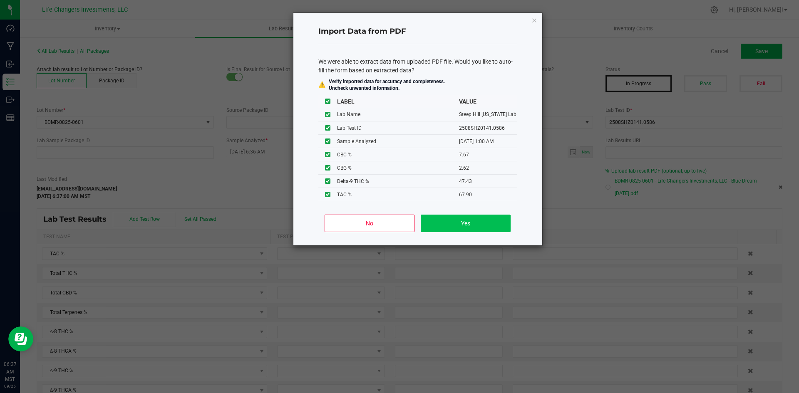
type input "10.1900"
type input "7.6700"
type input "2.6200"
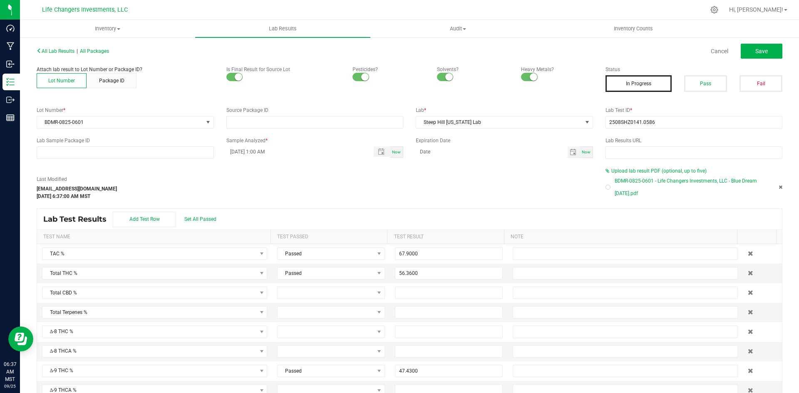
click at [607, 188] on div at bounding box center [608, 187] width 2 height 2
click at [712, 78] on button "Pass" at bounding box center [705, 83] width 43 height 17
click at [763, 50] on button "Save" at bounding box center [762, 51] width 42 height 15
type input "47.4300"
type input "10.1900"
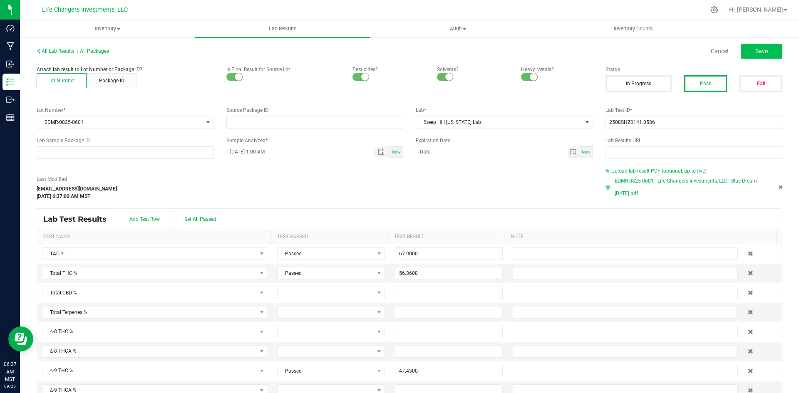
type input "7.6700"
type input "2.6200"
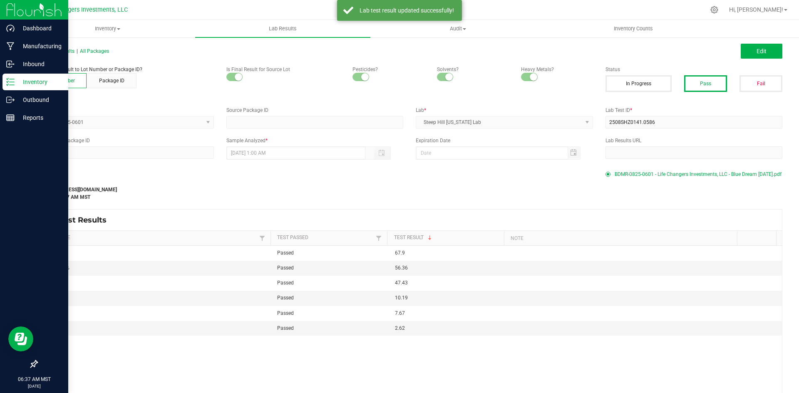
click at [17, 87] on div "Inventory" at bounding box center [35, 82] width 66 height 17
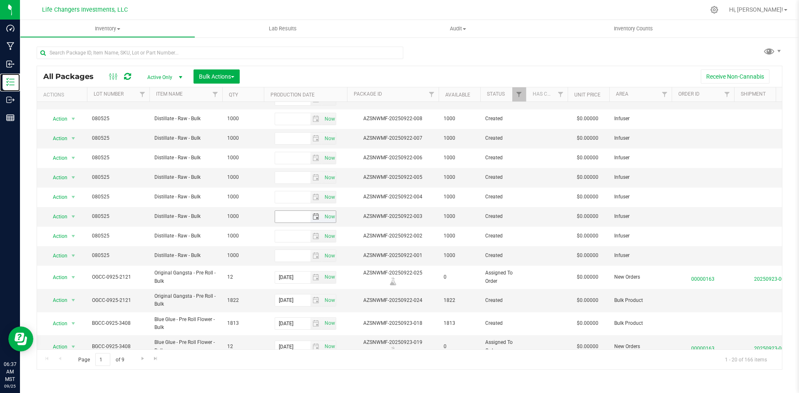
scroll to position [181, 0]
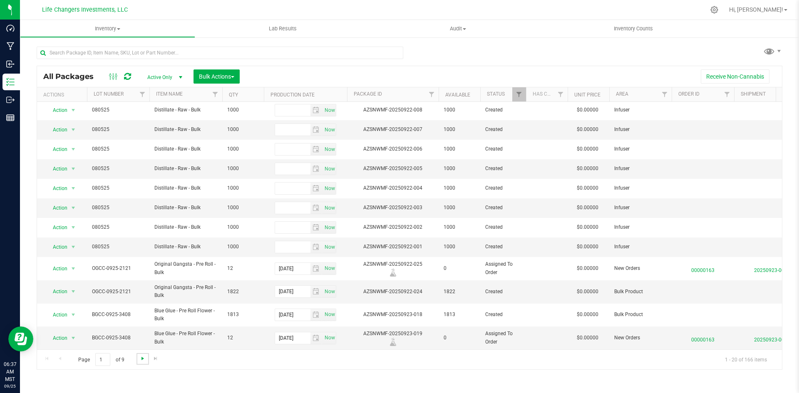
click at [142, 358] on span "Go to the next page" at bounding box center [142, 358] width 7 height 7
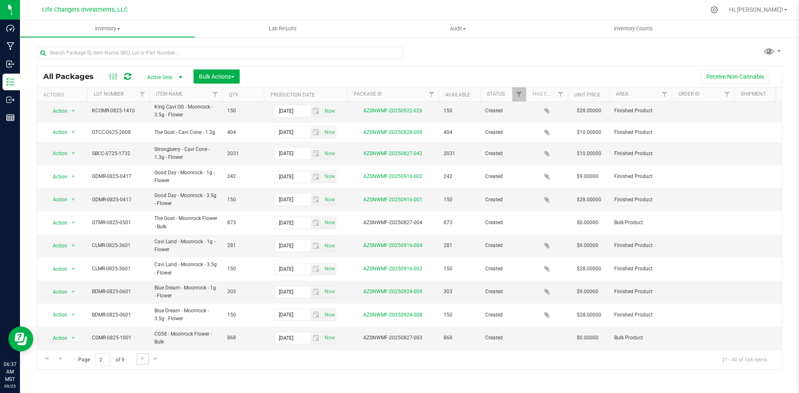
scroll to position [209, 0]
click at [140, 362] on span "Go to the next page" at bounding box center [142, 358] width 7 height 7
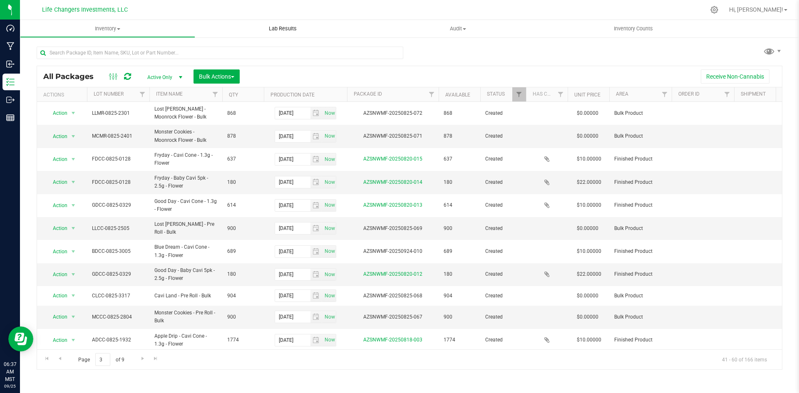
click at [280, 21] on uib-tab-heading "Lab Results" at bounding box center [282, 28] width 175 height 17
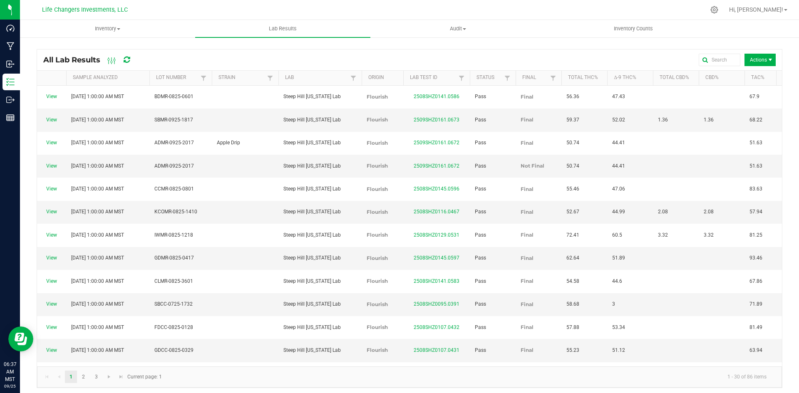
click at [762, 67] on div "All Lab Results Actions" at bounding box center [409, 60] width 745 height 21
click at [759, 61] on span "Actions" at bounding box center [759, 60] width 31 height 12
click at [747, 92] on span "Record lab result" at bounding box center [751, 99] width 83 height 17
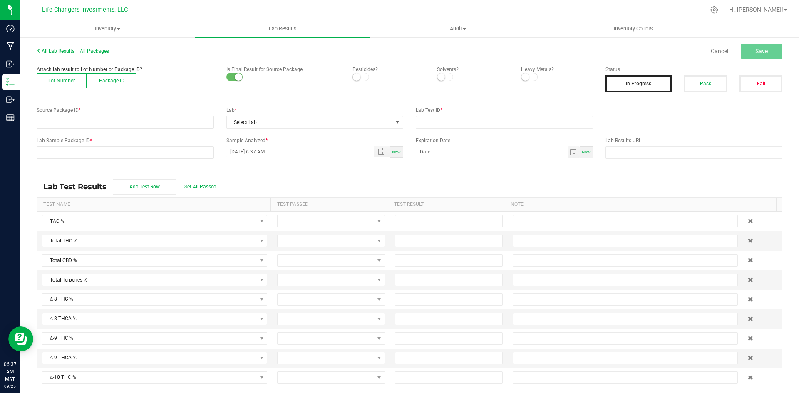
click at [75, 80] on button "Lot Number" at bounding box center [62, 80] width 50 height 15
click at [70, 123] on span at bounding box center [120, 122] width 166 height 12
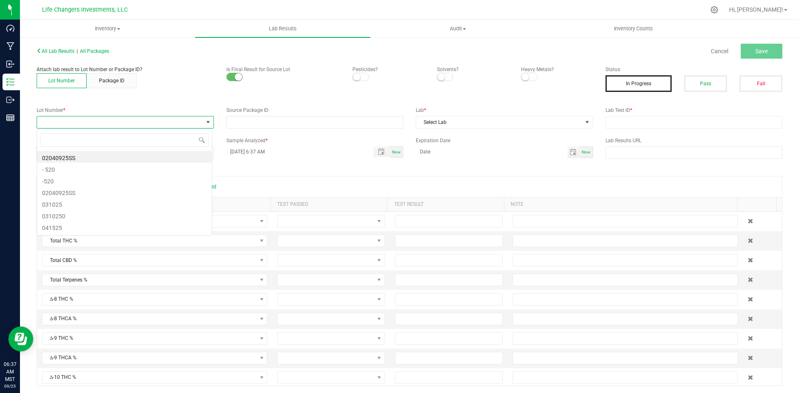
scroll to position [12, 176]
type input "3005"
click at [77, 154] on li "BDCC-0825-3005" at bounding box center [124, 157] width 175 height 12
click at [364, 75] on span at bounding box center [360, 77] width 17 height 8
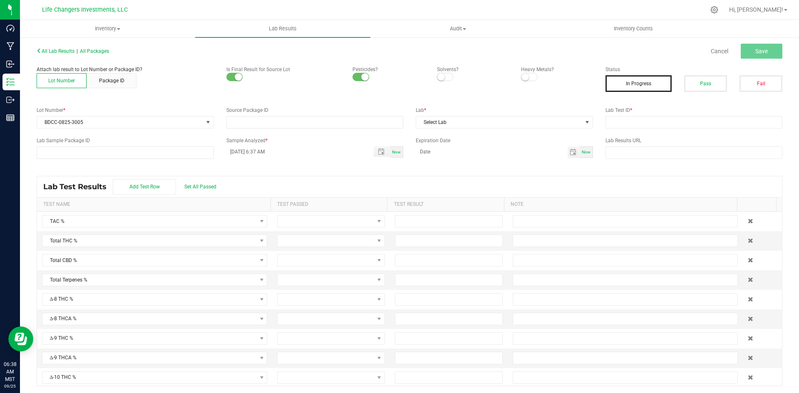
click at [444, 75] on span at bounding box center [445, 77] width 17 height 8
click at [523, 78] on small at bounding box center [524, 76] width 7 height 7
click at [561, 122] on span "Select Lab" at bounding box center [499, 122] width 166 height 12
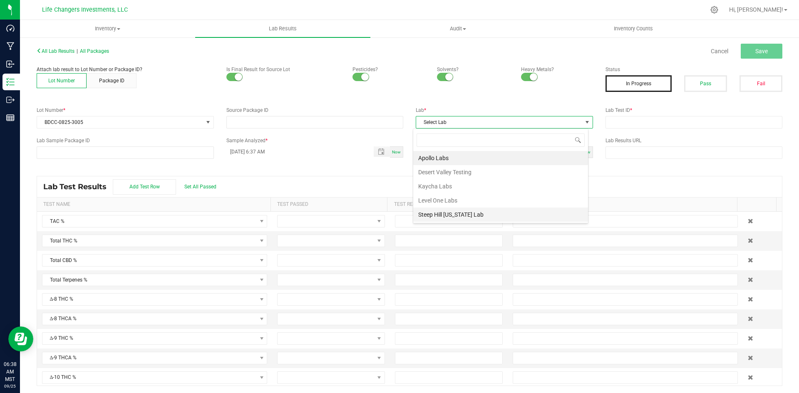
click at [463, 216] on li "Steep Hill [US_STATE] Lab" at bounding box center [500, 215] width 175 height 14
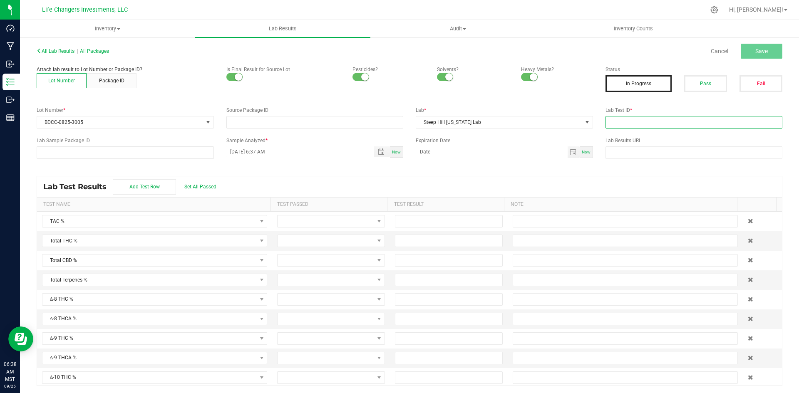
click at [627, 121] on input "text" at bounding box center [693, 122] width 177 height 12
paste input "2509SHZ0152.0633"
type input "2509SHZ0152.0633"
click at [759, 45] on button "Save" at bounding box center [762, 51] width 42 height 15
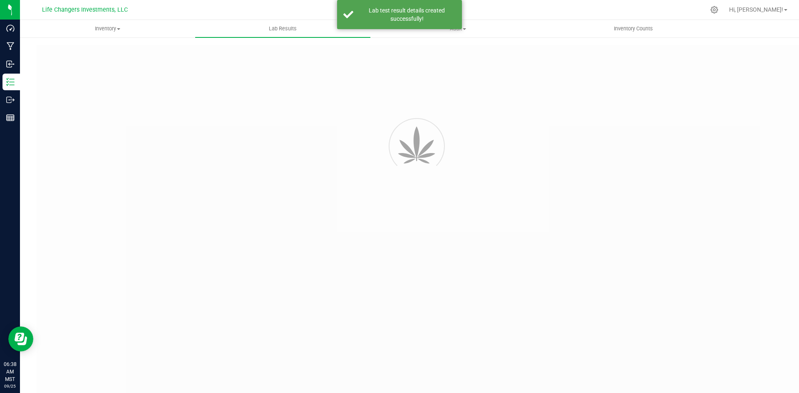
type input "2509SHZ0152.0633"
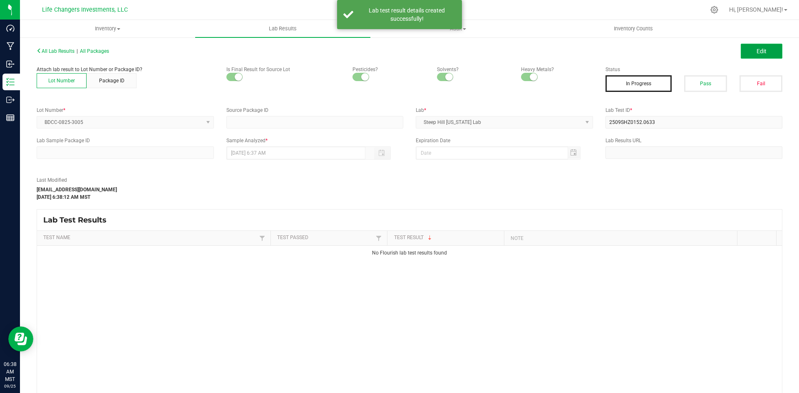
click at [755, 47] on button "Edit" at bounding box center [762, 51] width 42 height 15
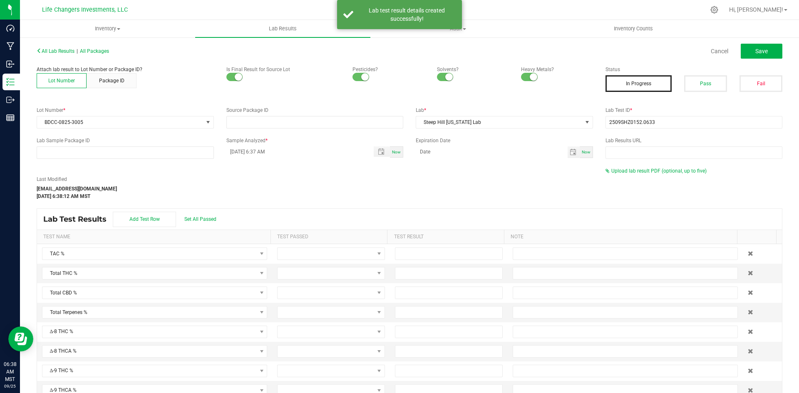
click at [670, 174] on div "Upload lab result PDF (optional, up to five)" at bounding box center [693, 170] width 177 height 7
click at [670, 173] on span "Upload lab result PDF (optional, up to five)" at bounding box center [658, 171] width 95 height 6
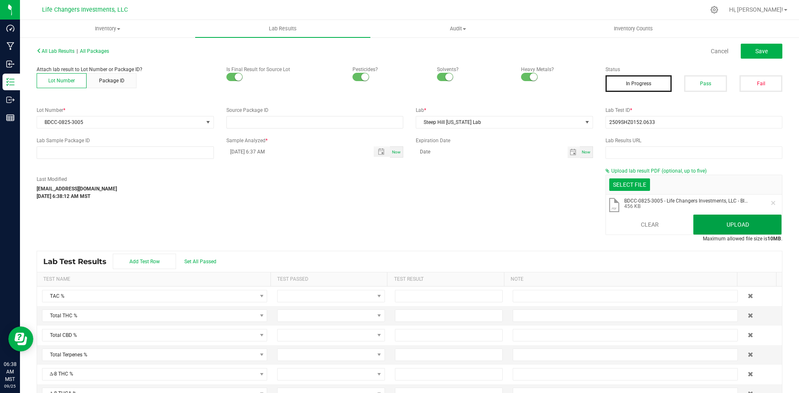
click at [705, 222] on button "Upload" at bounding box center [737, 225] width 88 height 20
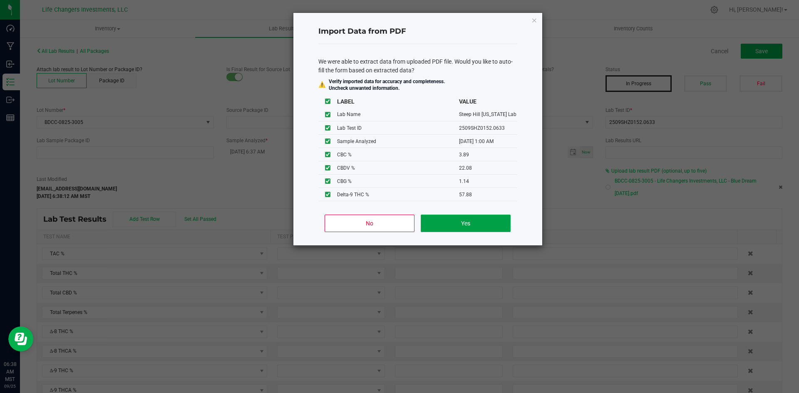
click at [471, 223] on button "Yes" at bounding box center [465, 223] width 89 height 17
type input "09/05/2025 1:00 AM"
type input "90.7100"
type input "62.8900"
type input "57.8800"
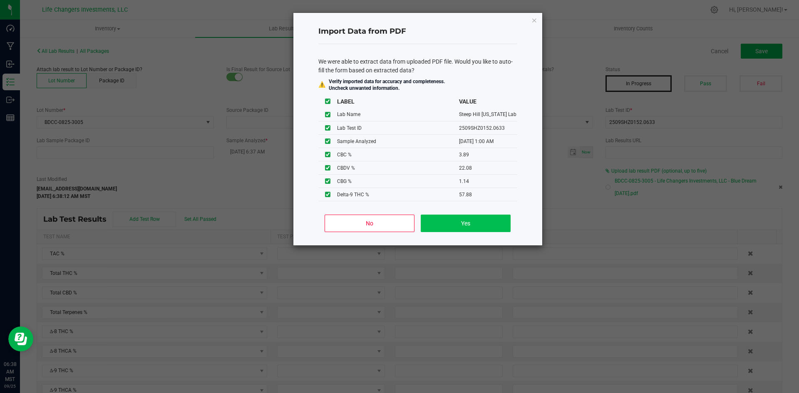
type input "5.7200"
type input "3.8900"
type input "22.0800"
type input "1.1400"
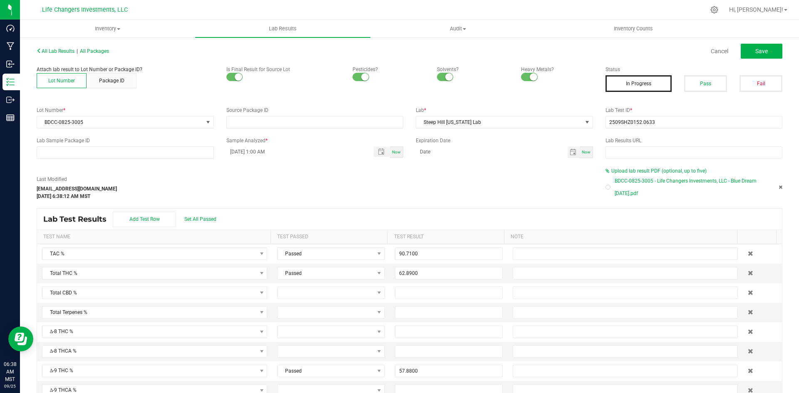
click at [607, 188] on div at bounding box center [608, 187] width 2 height 2
click at [713, 76] on button "Pass" at bounding box center [705, 83] width 43 height 17
click at [760, 52] on span "Save" at bounding box center [761, 51] width 12 height 7
type input "57.8800"
type input "5.7200"
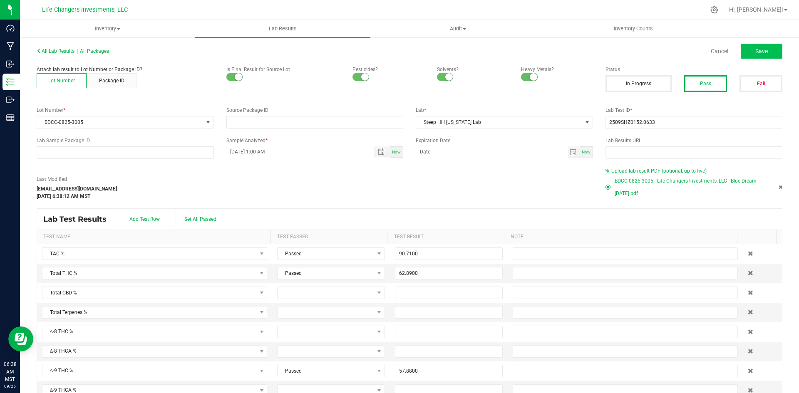
type input "3.8900"
type input "22.0800"
type input "1.1400"
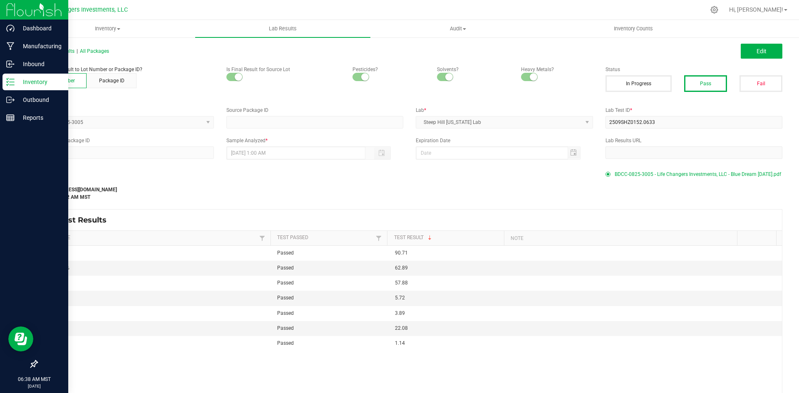
click at [37, 83] on p "Inventory" at bounding box center [40, 82] width 50 height 10
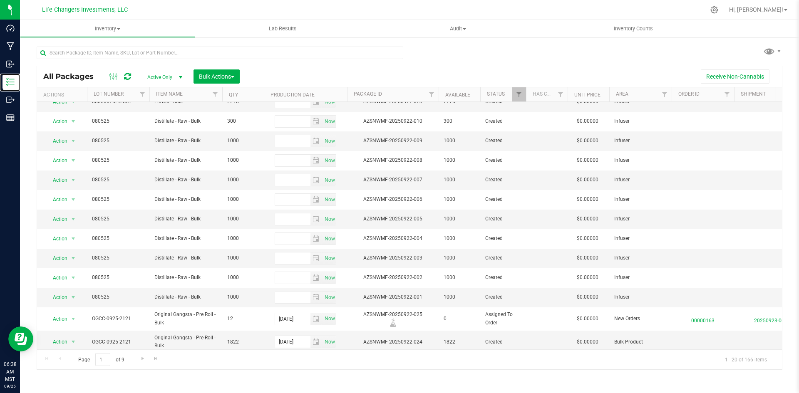
scroll to position [181, 0]
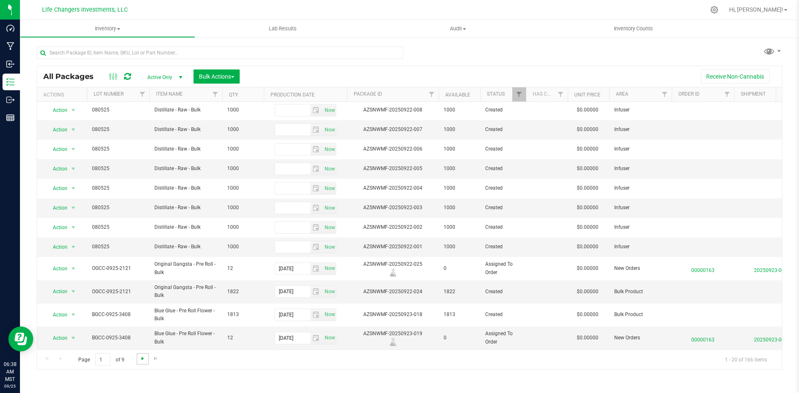
click at [140, 359] on span "Go to the next page" at bounding box center [142, 358] width 7 height 7
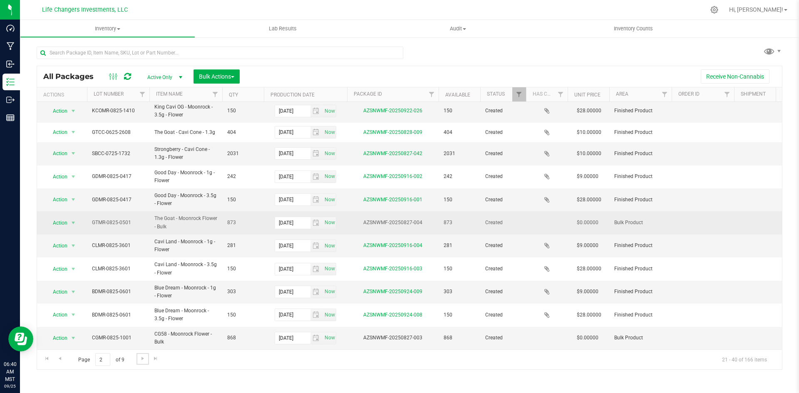
scroll to position [209, 0]
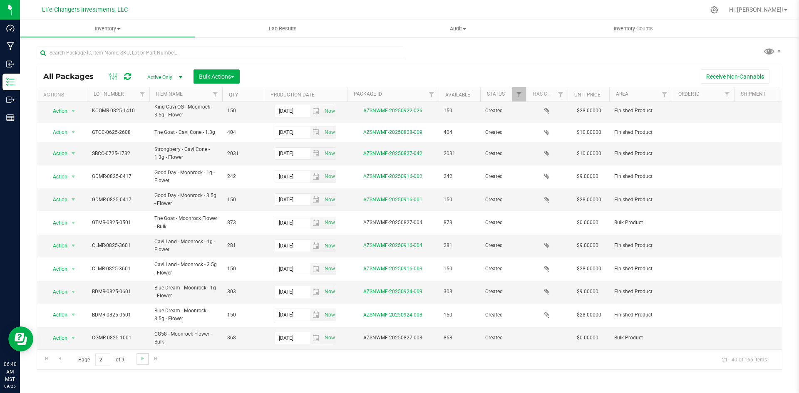
click at [146, 358] on link "Go to the next page" at bounding box center [142, 358] width 12 height 11
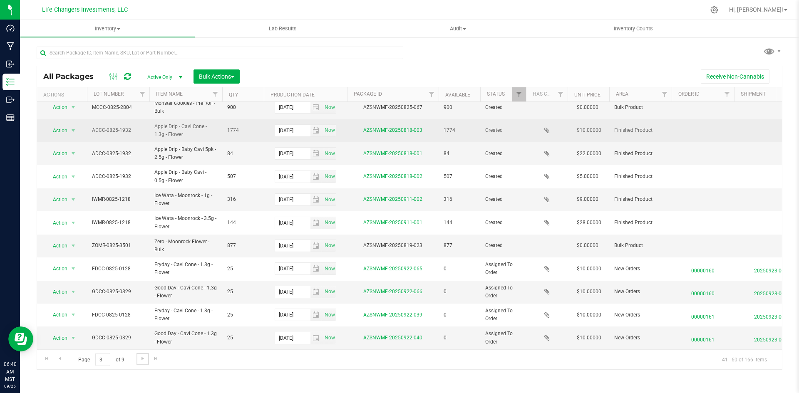
scroll to position [212, 0]
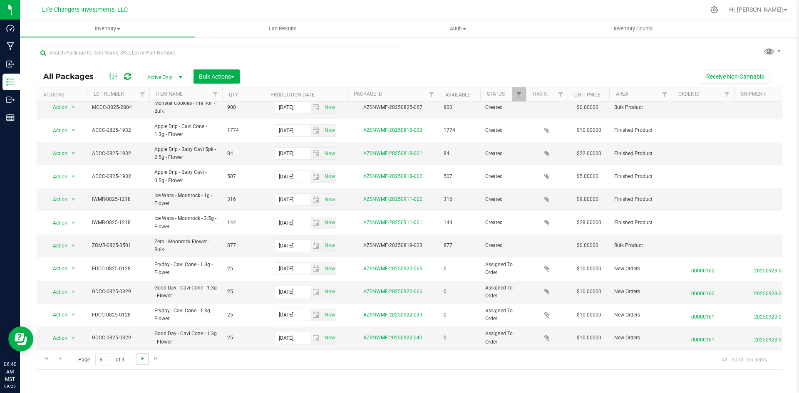
click at [145, 356] on span "Go to the next page" at bounding box center [142, 358] width 7 height 7
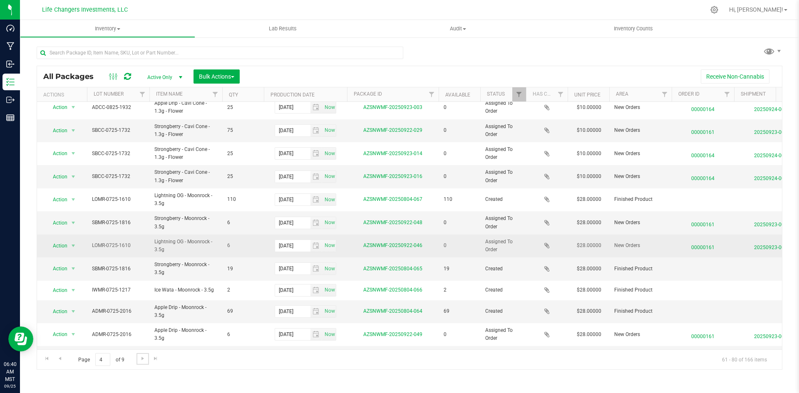
scroll to position [212, 0]
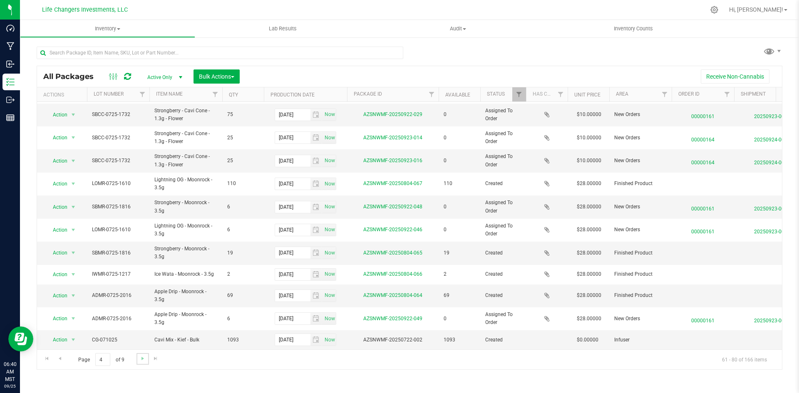
click at [146, 363] on link "Go to the next page" at bounding box center [142, 358] width 12 height 11
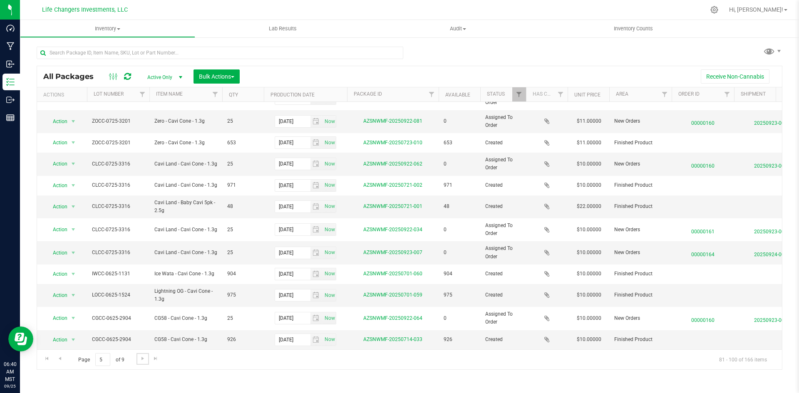
scroll to position [181, 0]
click at [139, 359] on span "Go to the next page" at bounding box center [142, 358] width 7 height 7
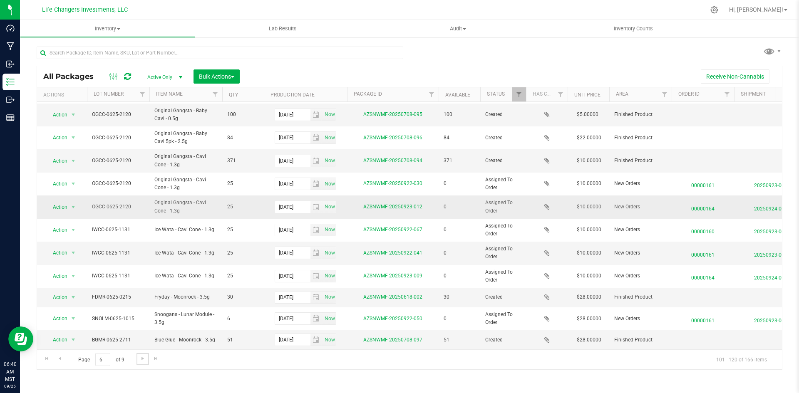
scroll to position [212, 0]
click at [143, 357] on span "Go to the next page" at bounding box center [142, 358] width 7 height 7
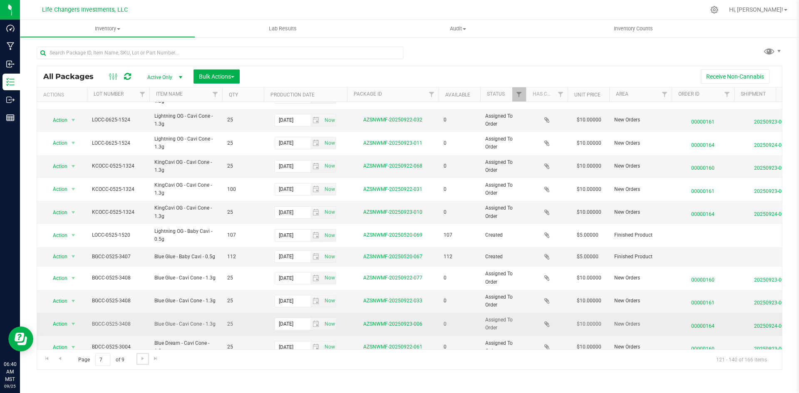
scroll to position [206, 0]
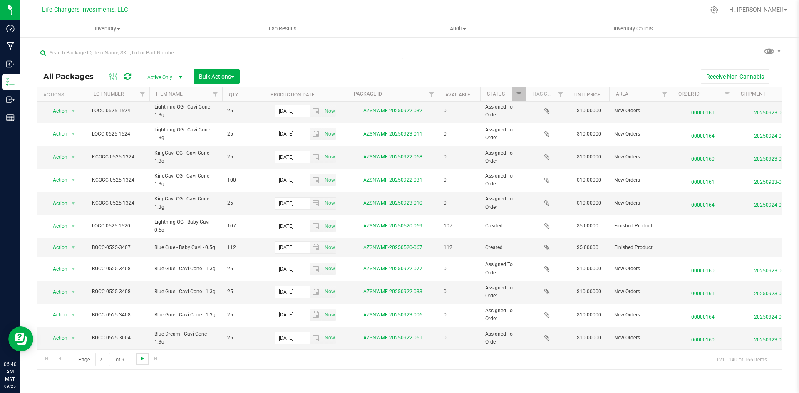
click at [143, 361] on span "Go to the next page" at bounding box center [142, 358] width 7 height 7
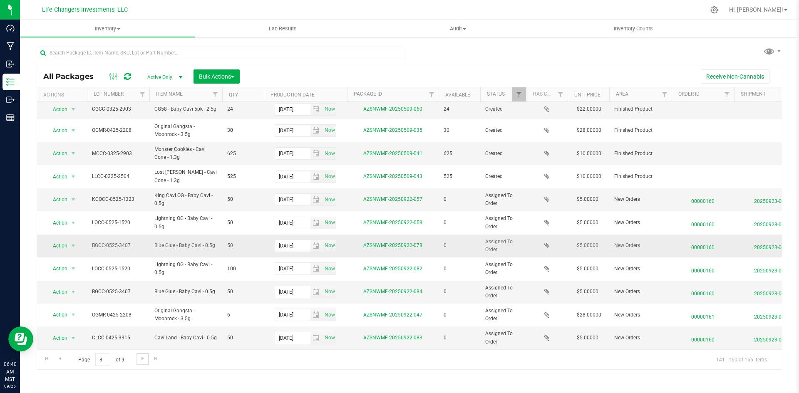
scroll to position [216, 0]
click at [147, 356] on link "Go to the next page" at bounding box center [142, 358] width 12 height 11
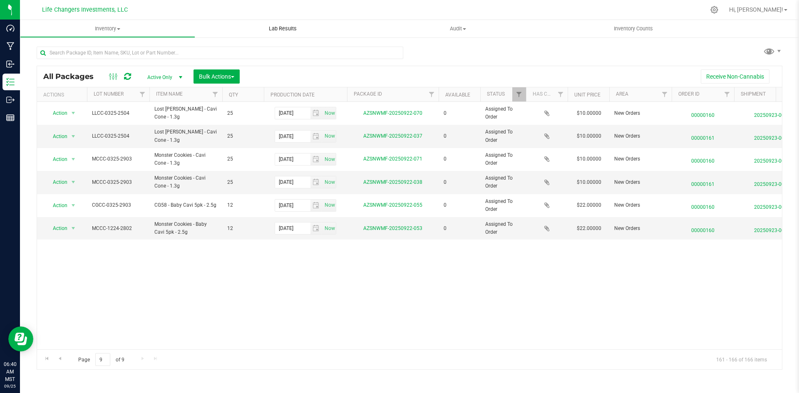
click at [285, 34] on uib-tab-heading "Lab Results" at bounding box center [282, 28] width 175 height 17
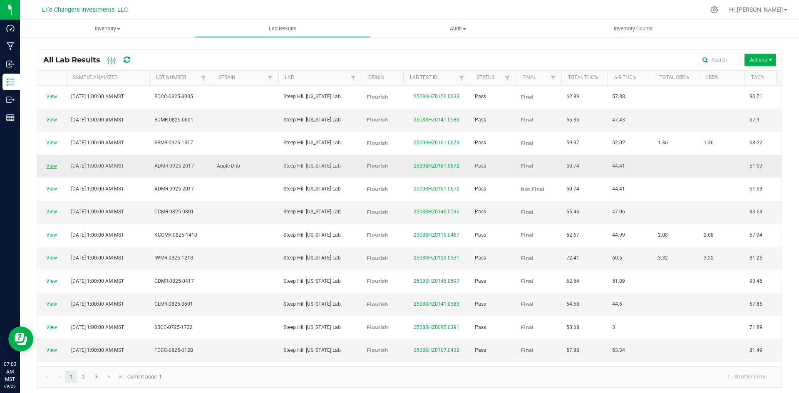
click at [50, 163] on link "View" at bounding box center [51, 166] width 11 height 6
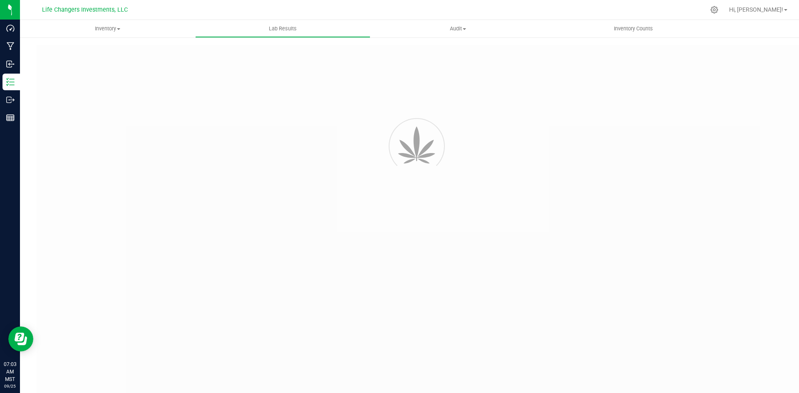
type input "AZSNWMF-20250924-004"
type input "2509SHZ0161.0672"
type input "[DATE] 1:00 AM"
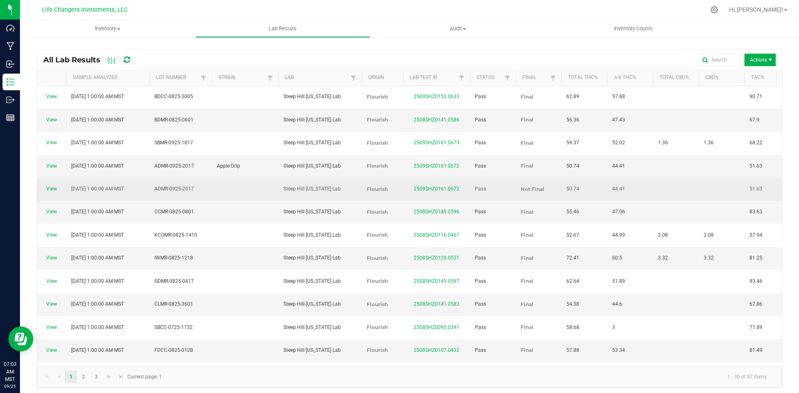
click at [46, 185] on span "View" at bounding box center [51, 189] width 19 height 8
click at [53, 186] on link "View" at bounding box center [51, 189] width 11 height 6
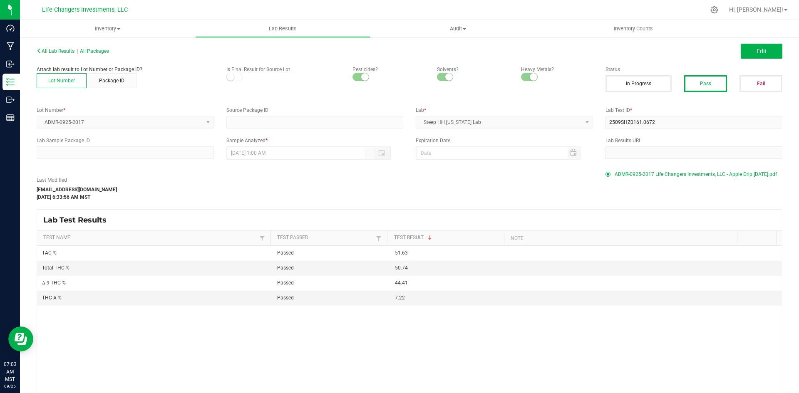
drag, startPoint x: 233, startPoint y: 77, endPoint x: 236, endPoint y: 87, distance: 10.5
click at [236, 87] on div "Attach lab result to Lot Number or Package ID? Lot Number Package ID Is Final R…" at bounding box center [314, 77] width 569 height 22
click at [760, 54] on button "Edit" at bounding box center [762, 51] width 42 height 15
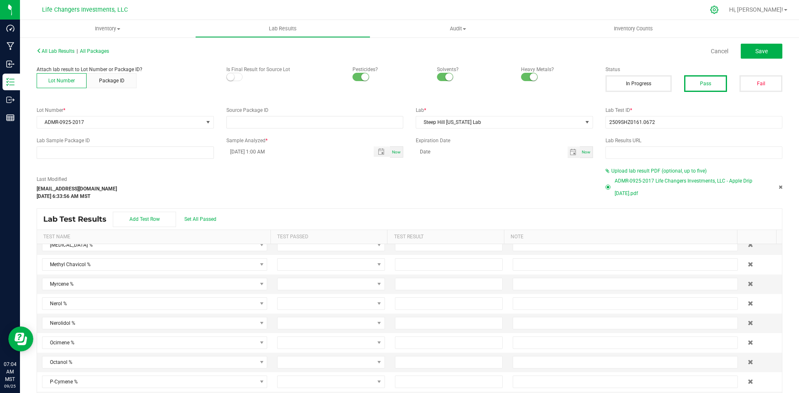
click at [718, 7] on icon at bounding box center [714, 9] width 9 height 9
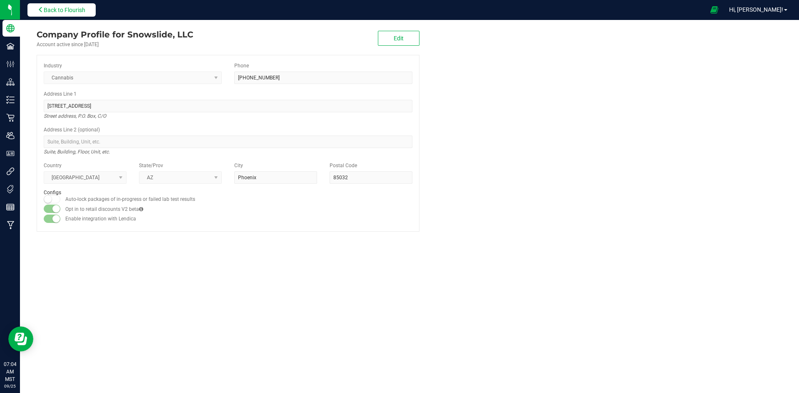
click at [72, 13] on span "Back to Flourish" at bounding box center [65, 10] width 42 height 7
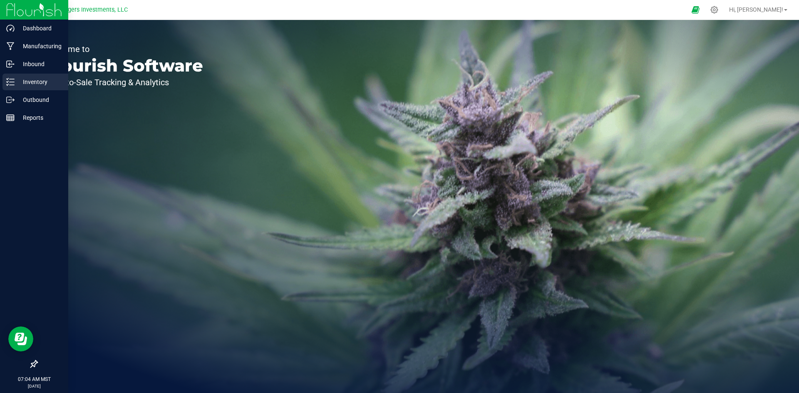
click at [27, 83] on p "Inventory" at bounding box center [40, 82] width 50 height 10
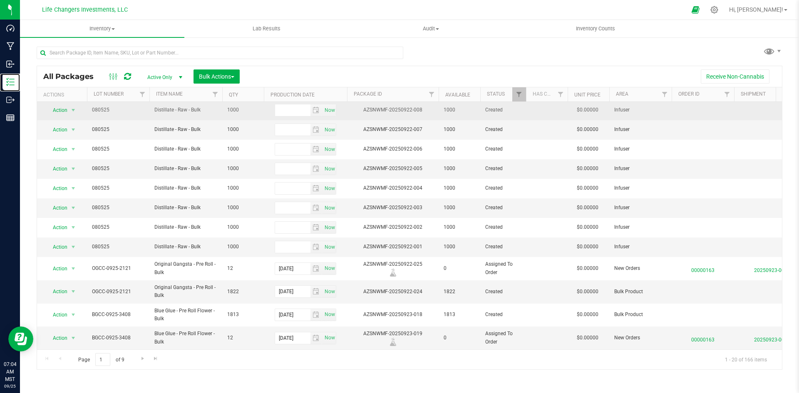
scroll to position [181, 0]
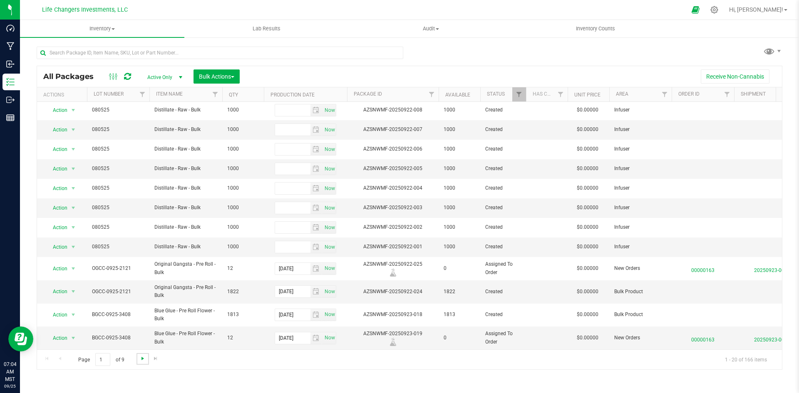
click at [141, 358] on span "Go to the next page" at bounding box center [142, 358] width 7 height 7
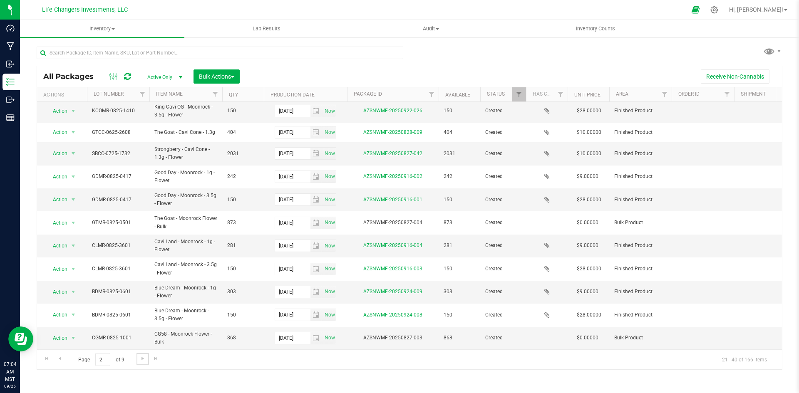
scroll to position [209, 0]
click at [142, 363] on link "Go to the next page" at bounding box center [142, 358] width 12 height 11
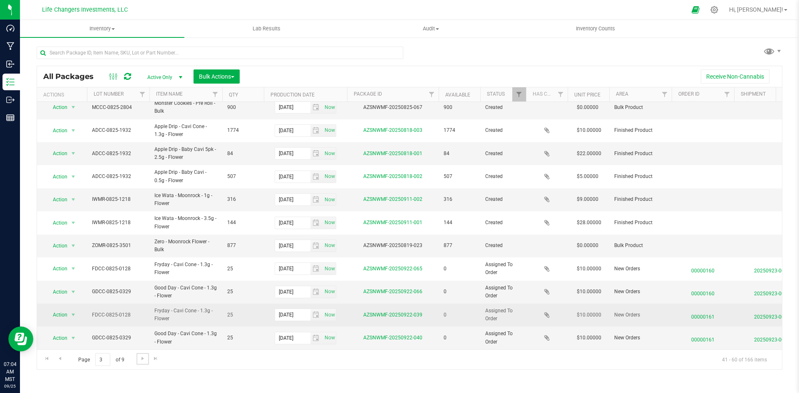
scroll to position [212, 0]
